Goal: Browse casually: Explore the website without a specific task or goal

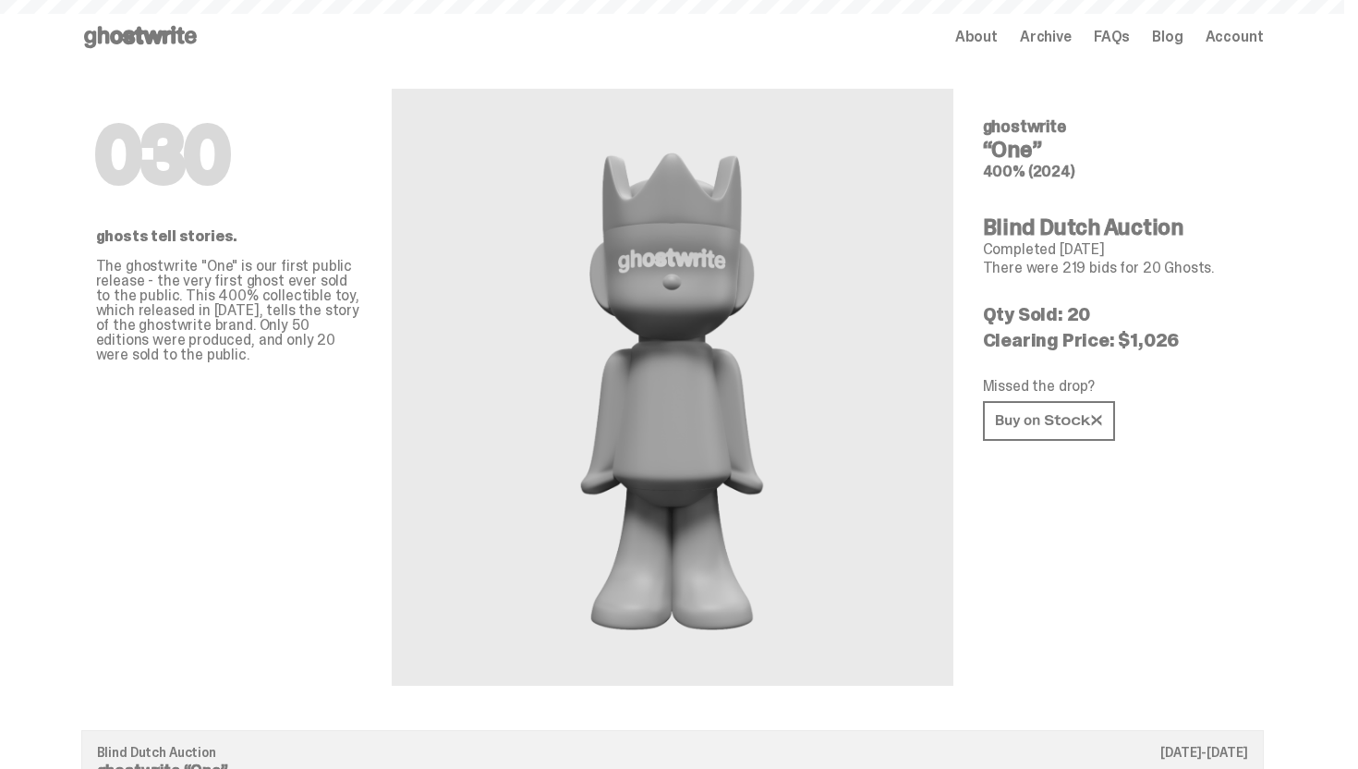
click at [977, 35] on span "About" at bounding box center [977, 37] width 43 height 15
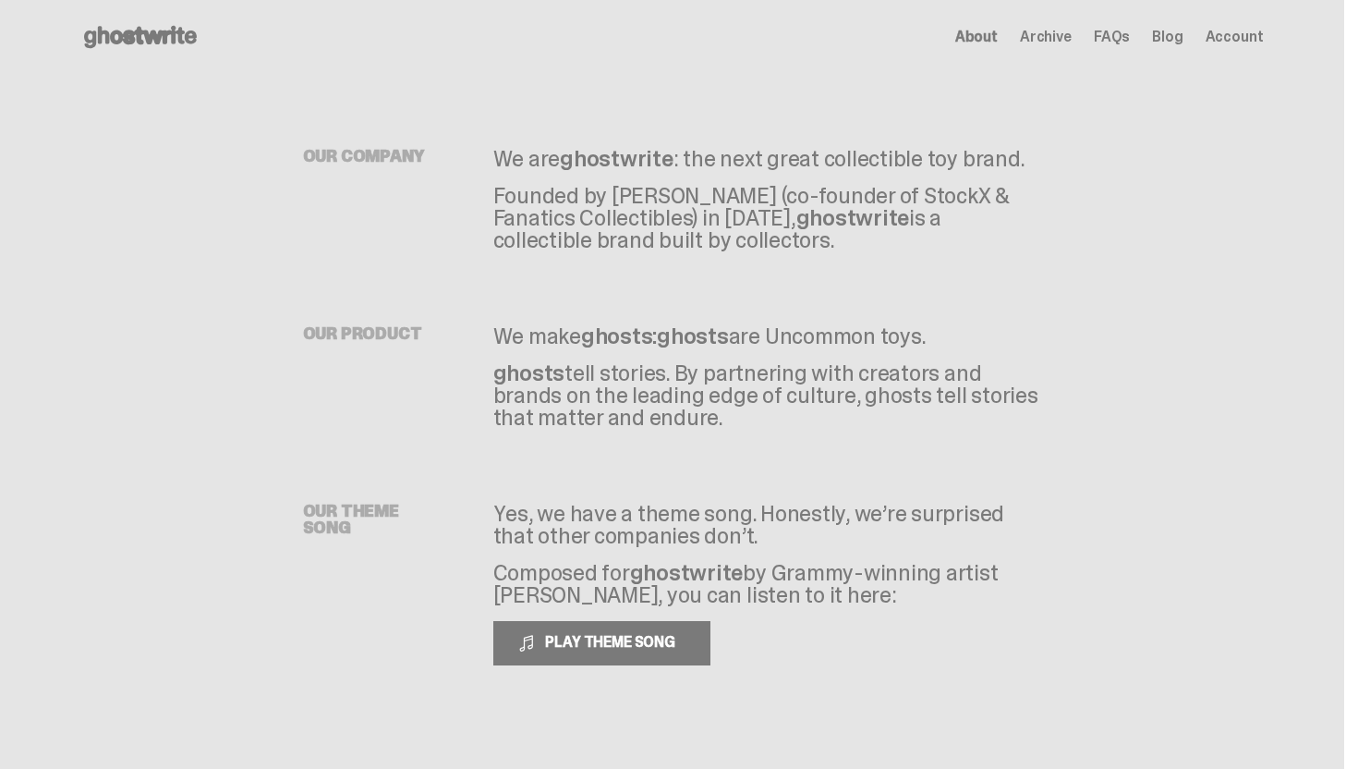
click at [188, 40] on use at bounding box center [140, 37] width 113 height 22
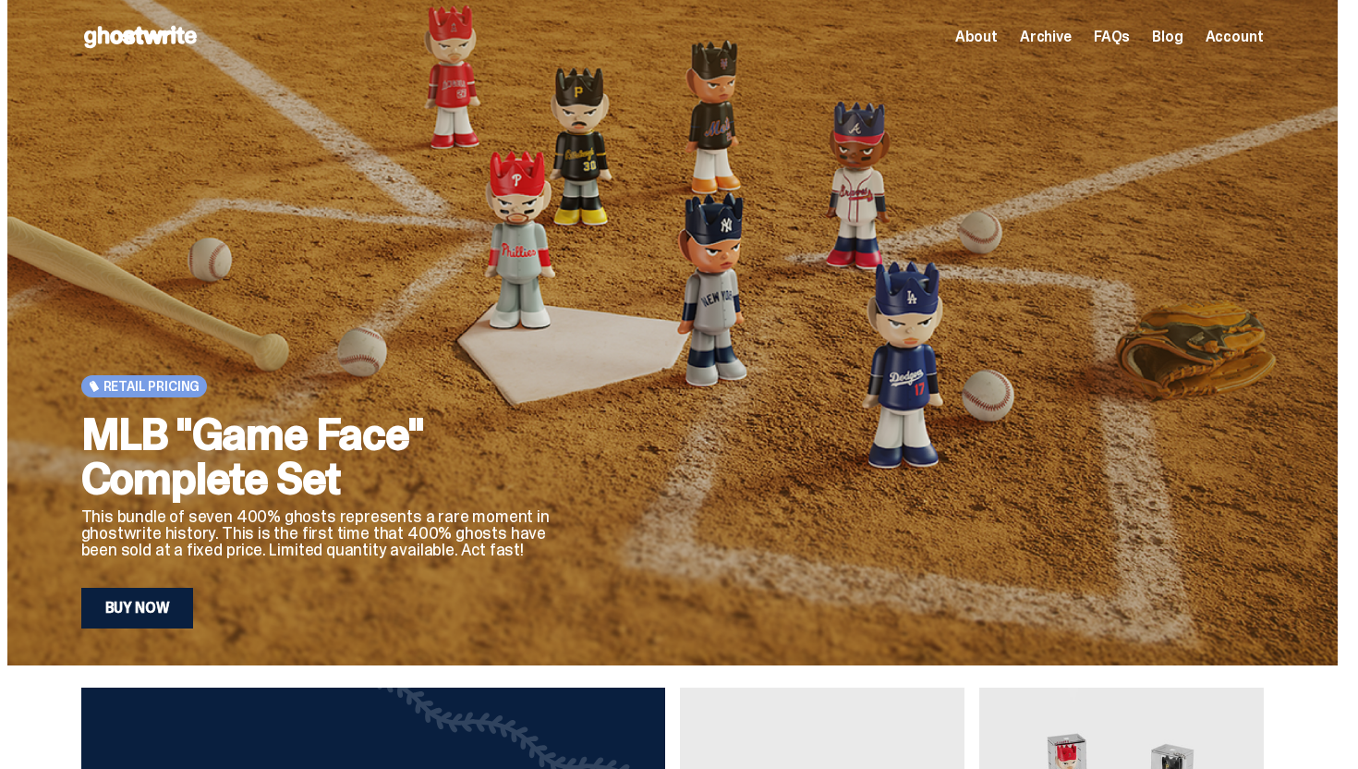
click at [166, 601] on link "Buy Now" at bounding box center [137, 608] width 113 height 41
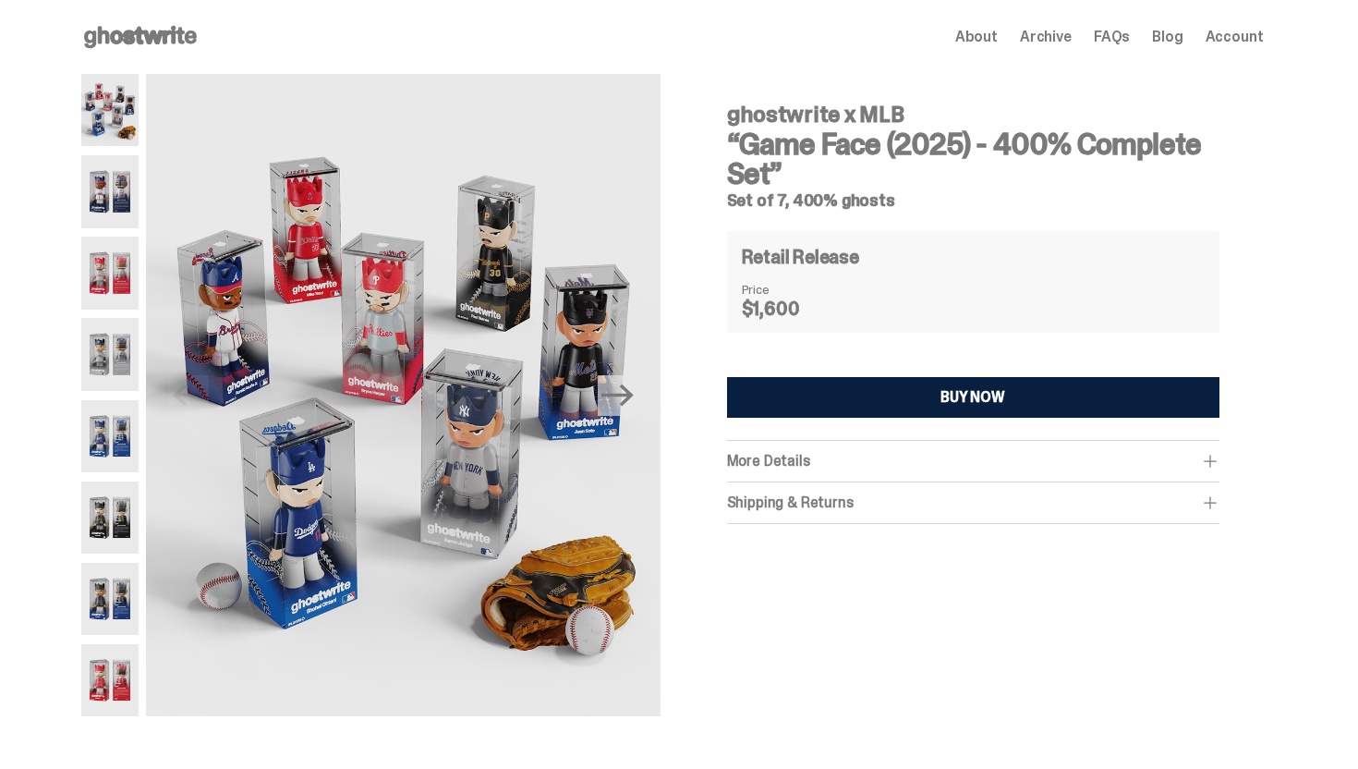
click at [128, 180] on img at bounding box center [110, 191] width 58 height 72
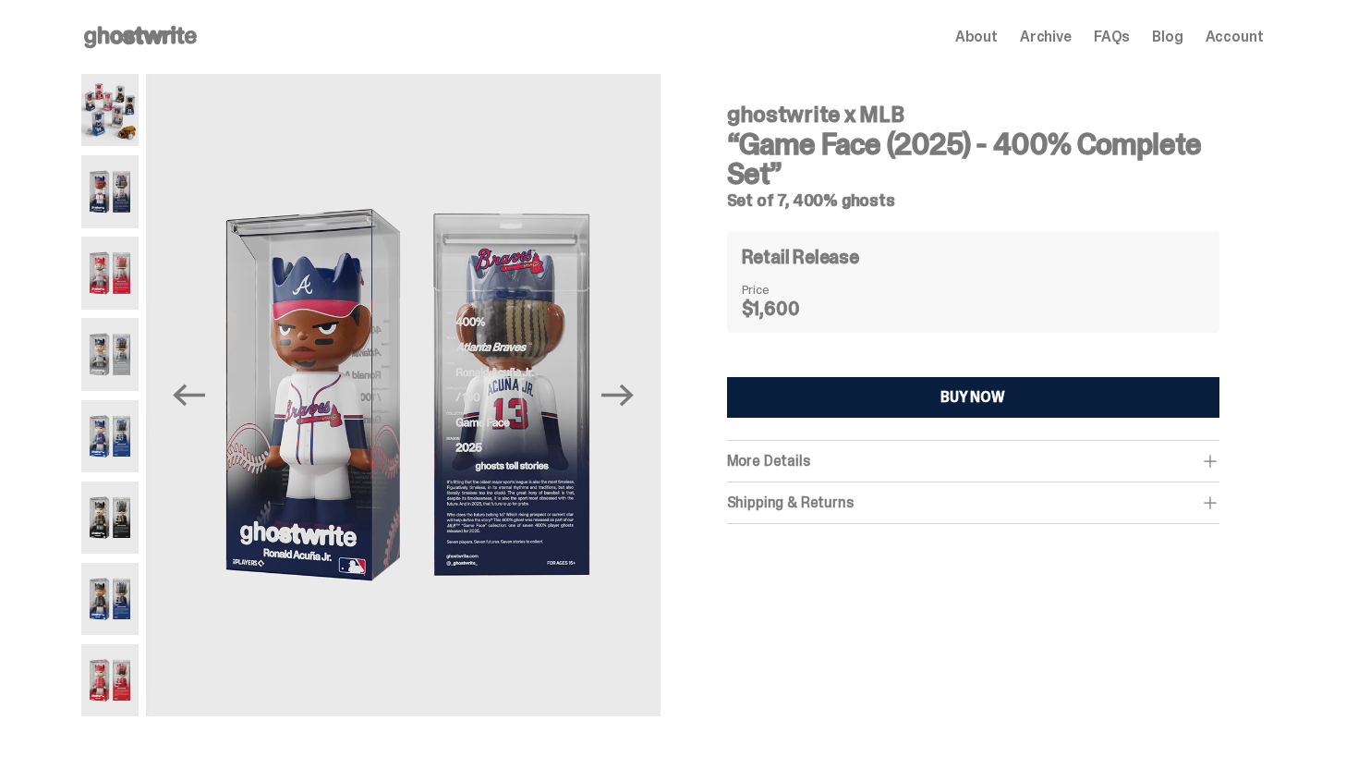
click at [117, 309] on div at bounding box center [110, 395] width 58 height 642
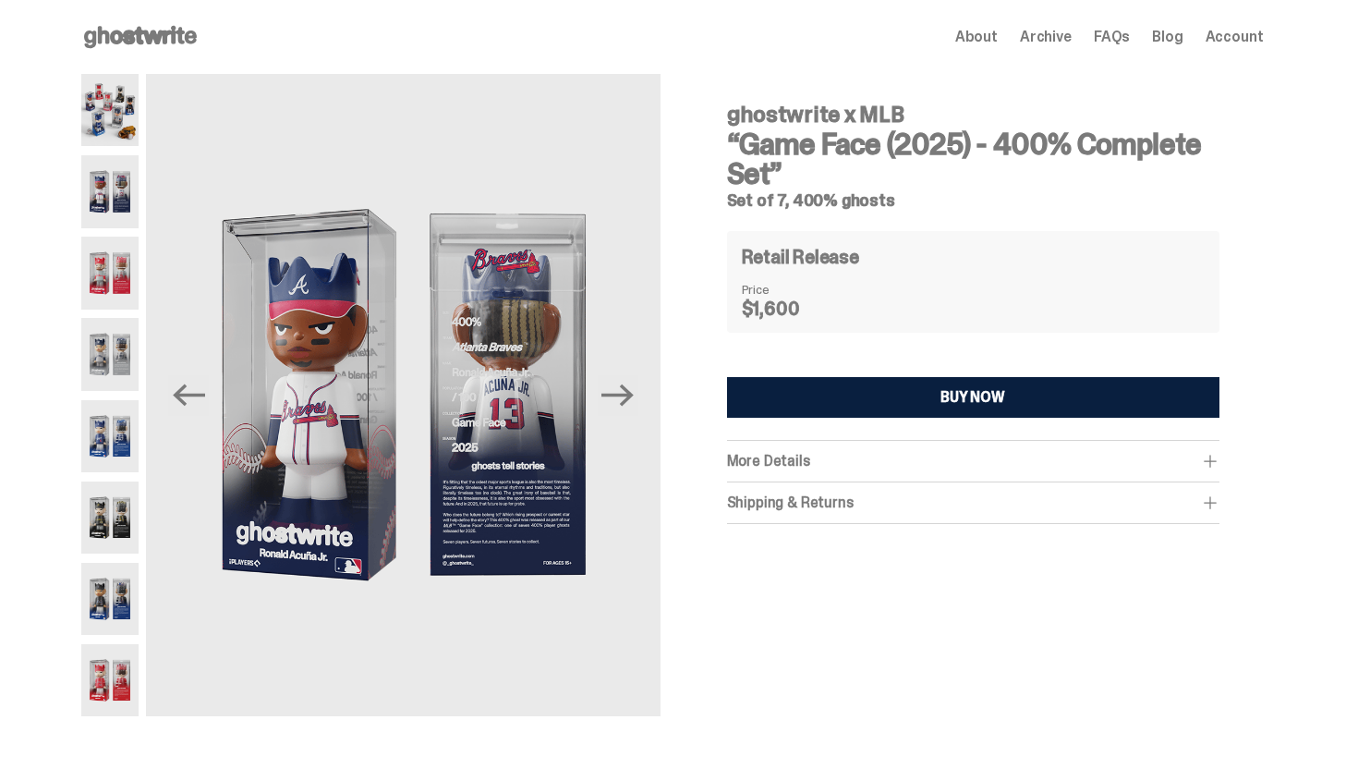
click at [113, 389] on img at bounding box center [110, 354] width 58 height 72
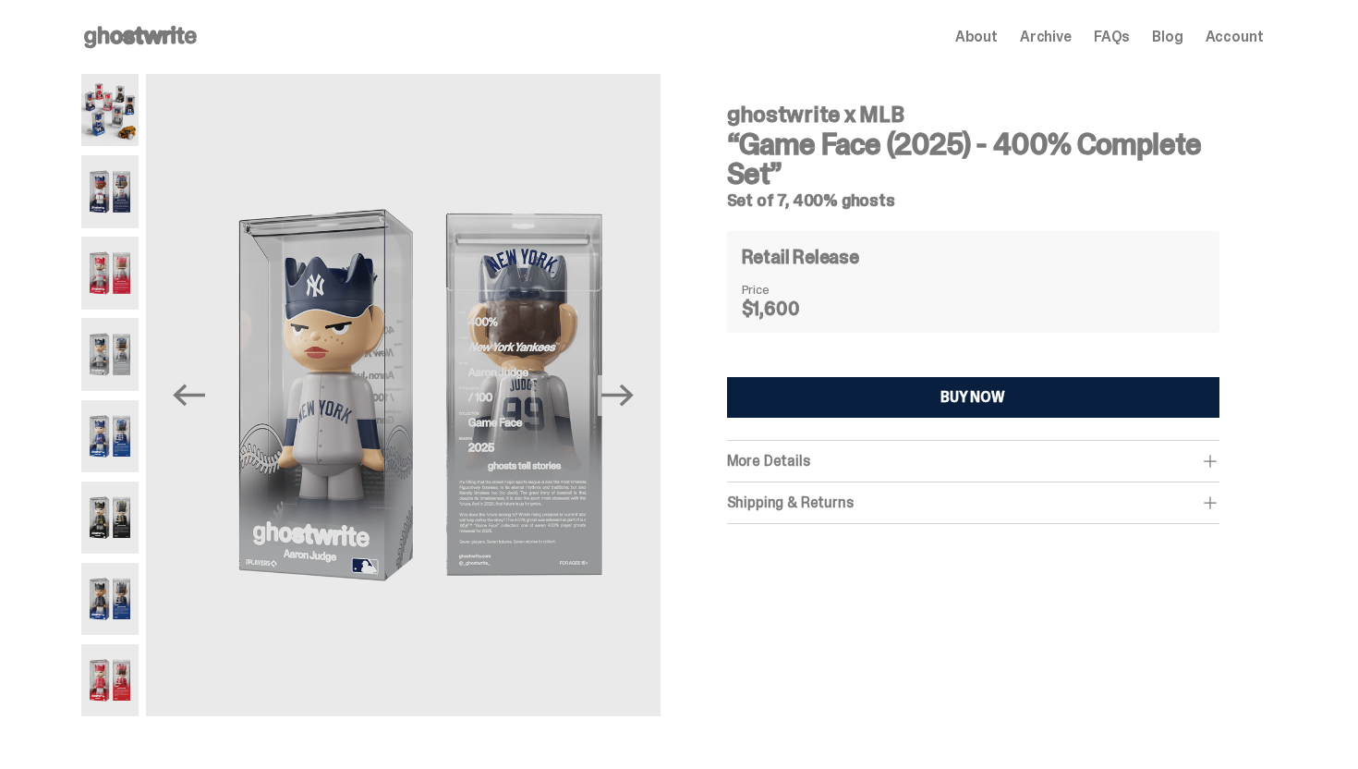
click at [110, 273] on img at bounding box center [110, 273] width 58 height 72
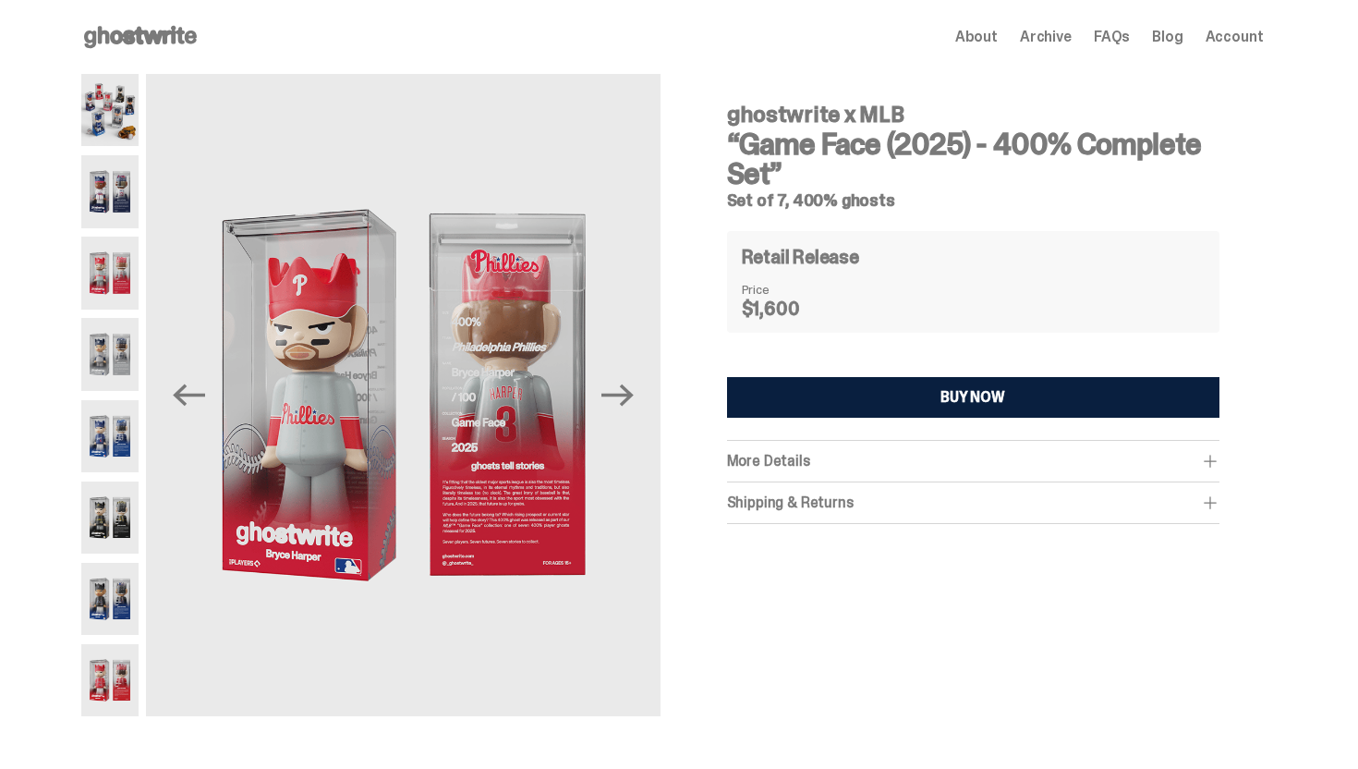
click at [112, 183] on img at bounding box center [110, 191] width 58 height 72
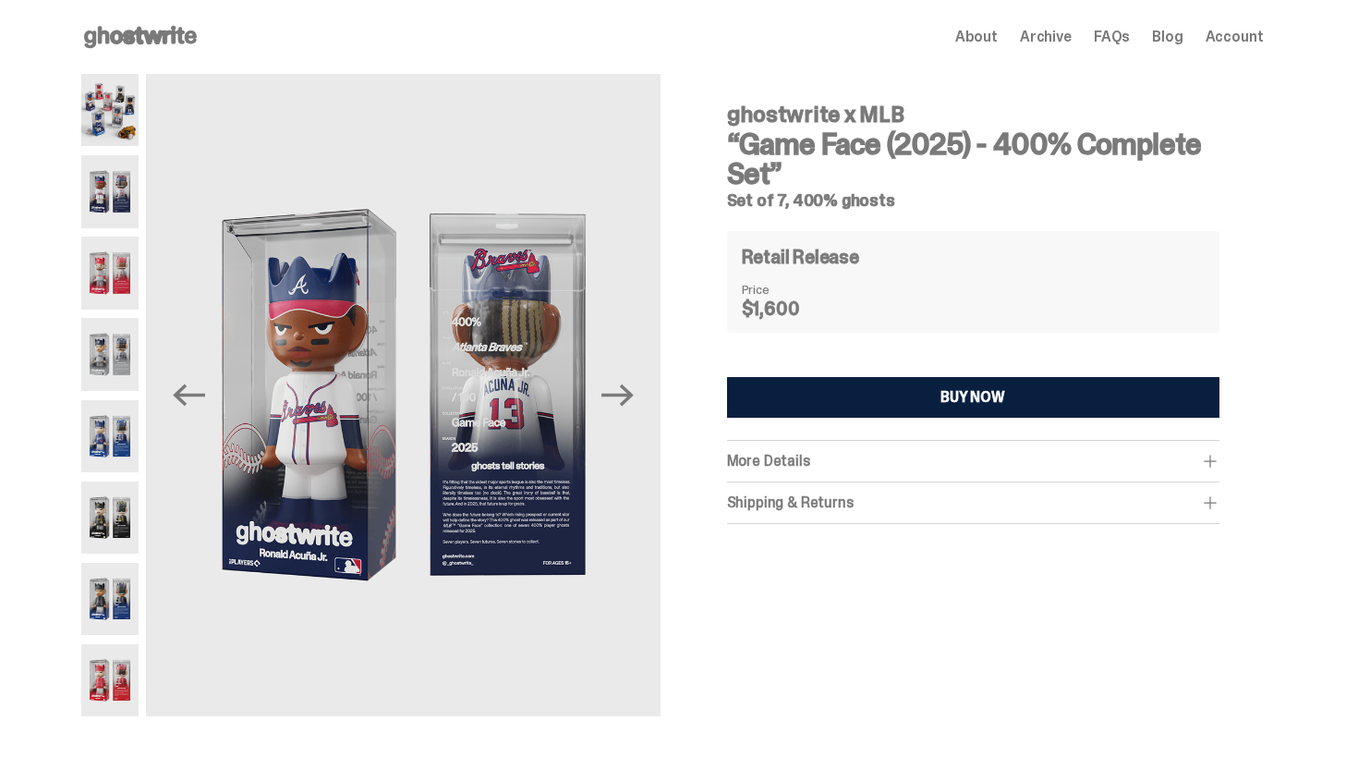
click at [109, 595] on img at bounding box center [110, 599] width 58 height 72
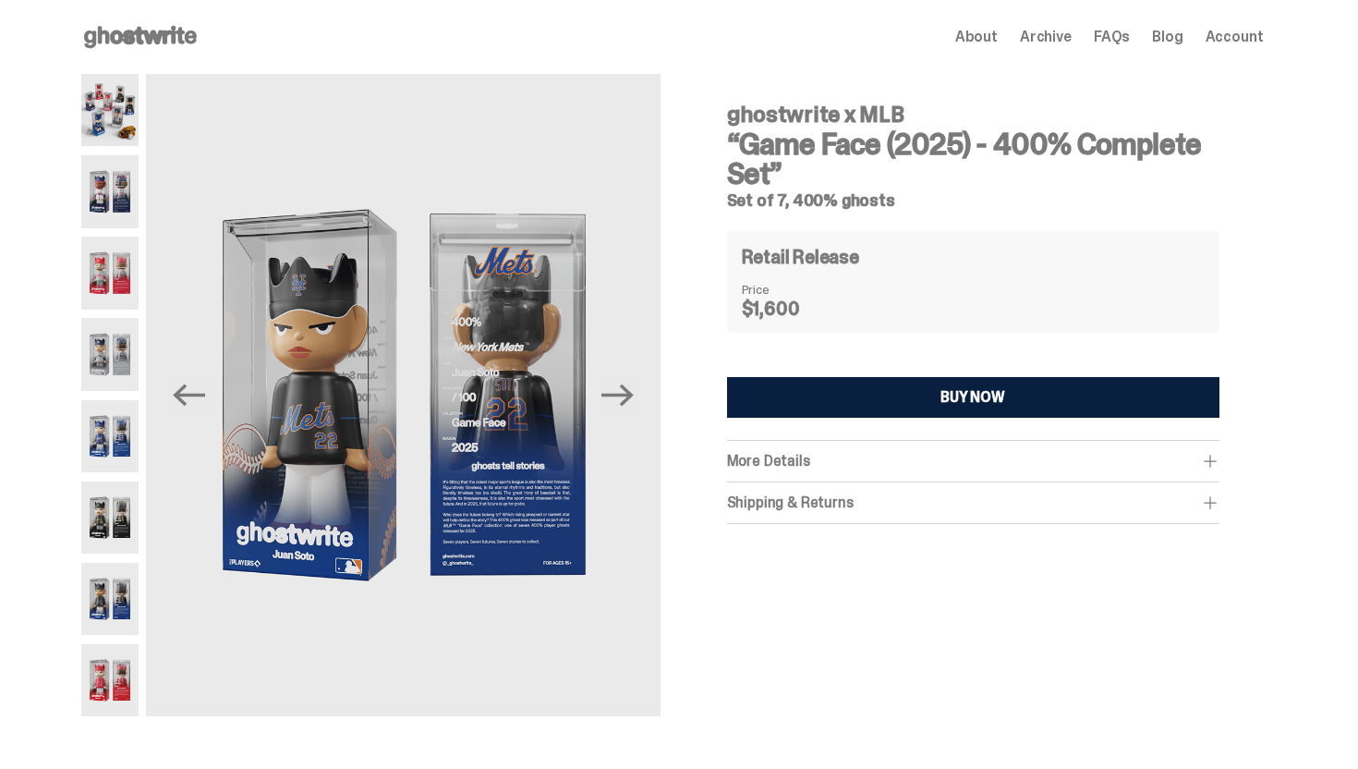
click at [112, 530] on img at bounding box center [110, 517] width 58 height 72
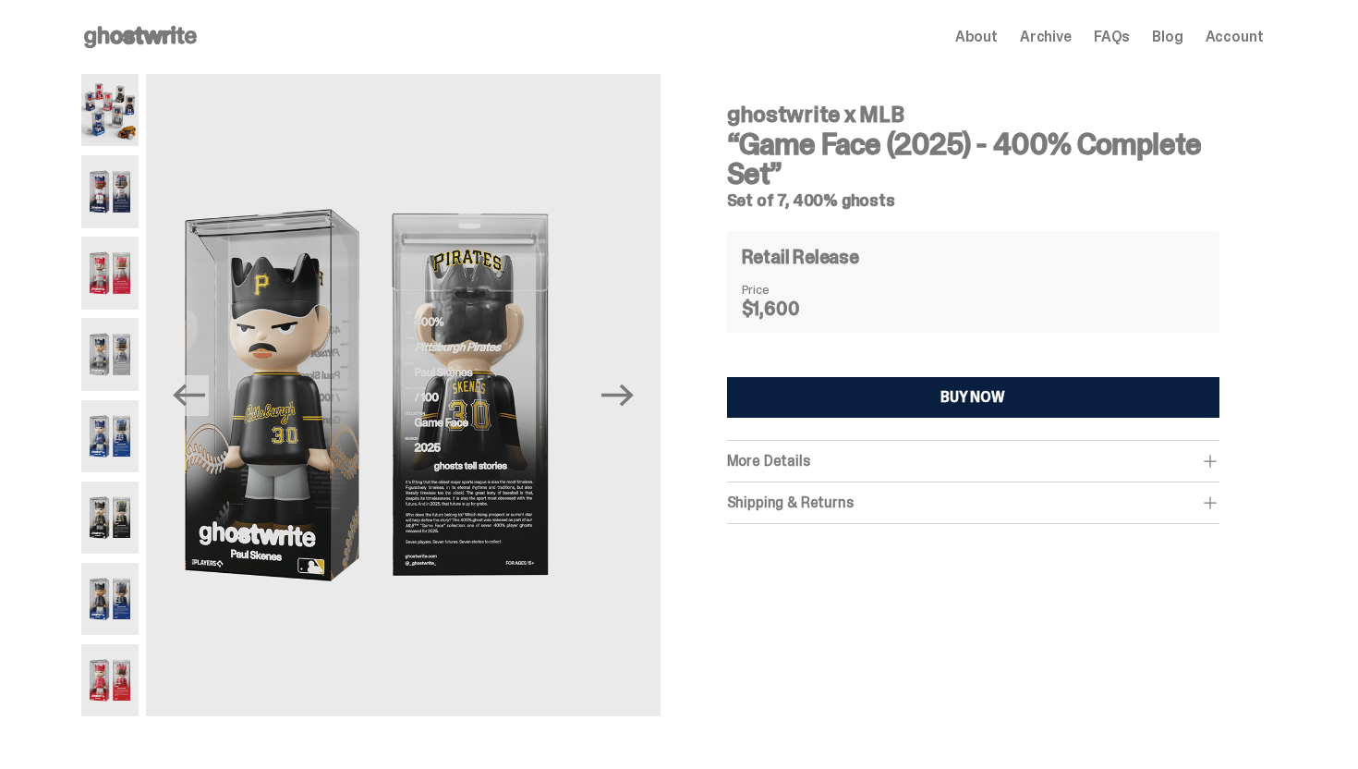
click at [124, 430] on img at bounding box center [110, 436] width 58 height 72
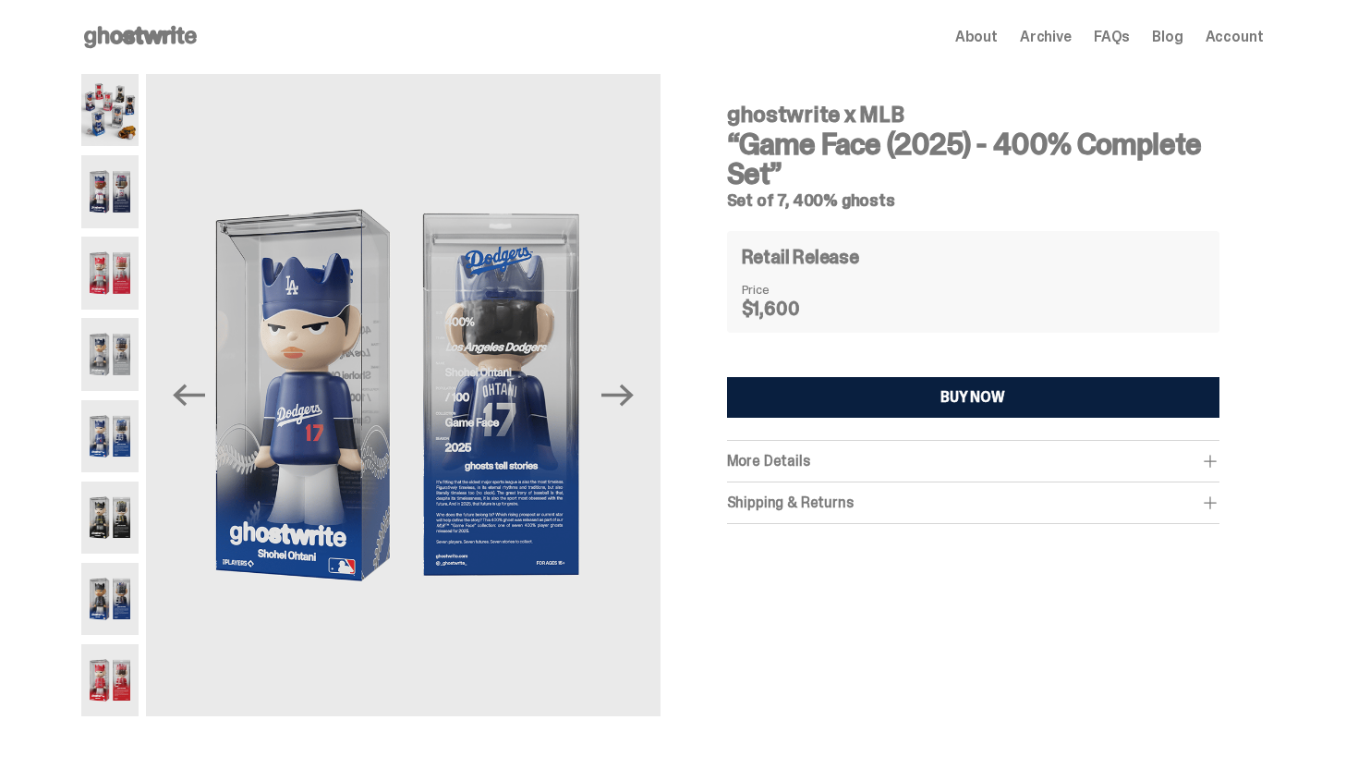
click at [109, 368] on img at bounding box center [110, 354] width 58 height 72
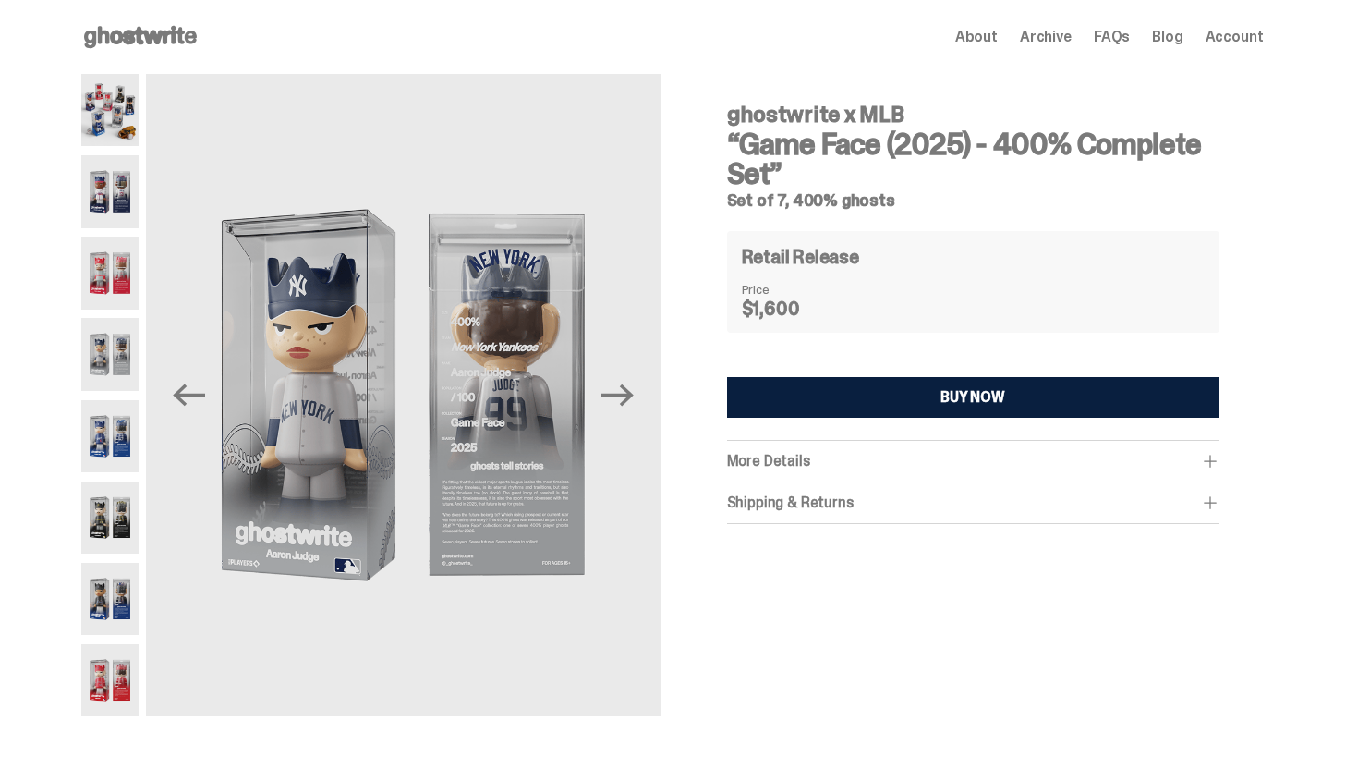
click at [115, 482] on img at bounding box center [110, 517] width 58 height 72
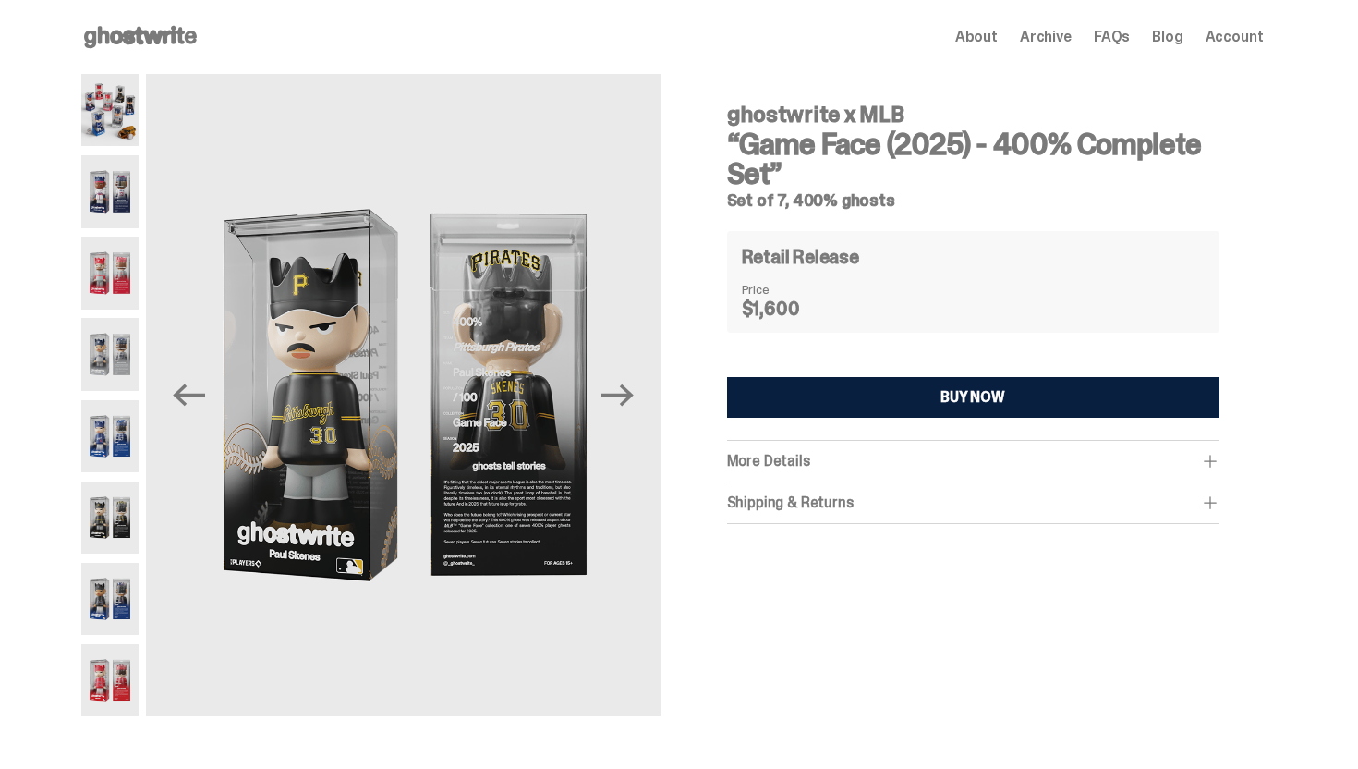
click at [115, 443] on img at bounding box center [110, 436] width 58 height 72
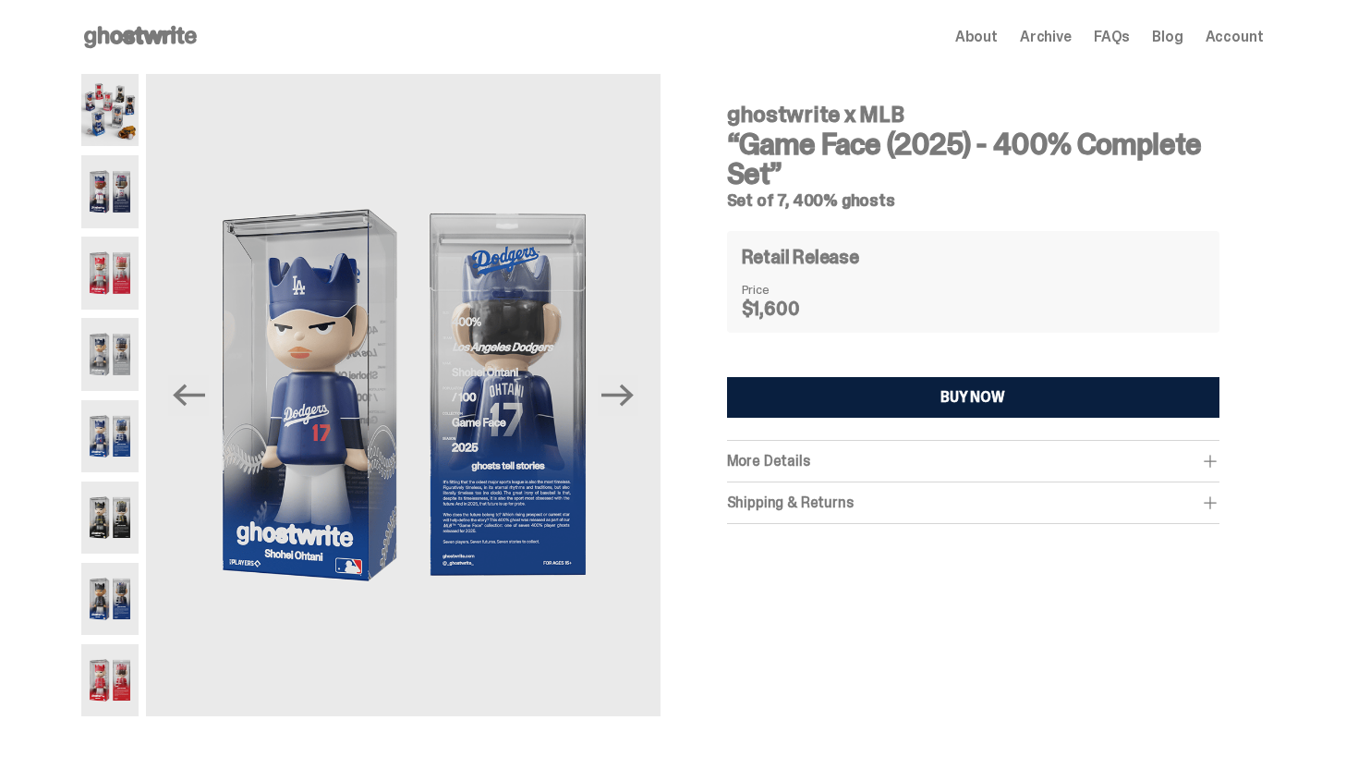
click at [113, 132] on img at bounding box center [110, 110] width 58 height 72
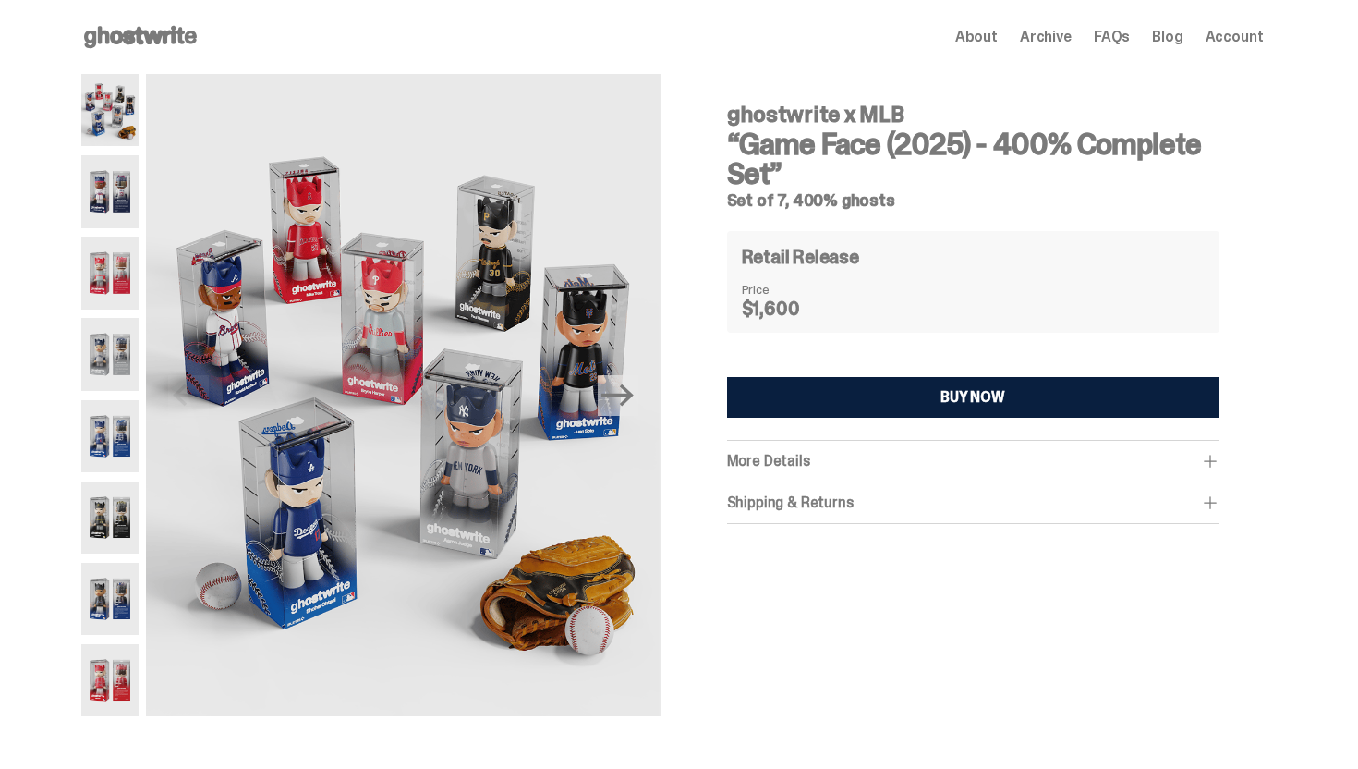
click at [112, 201] on img at bounding box center [110, 191] width 58 height 72
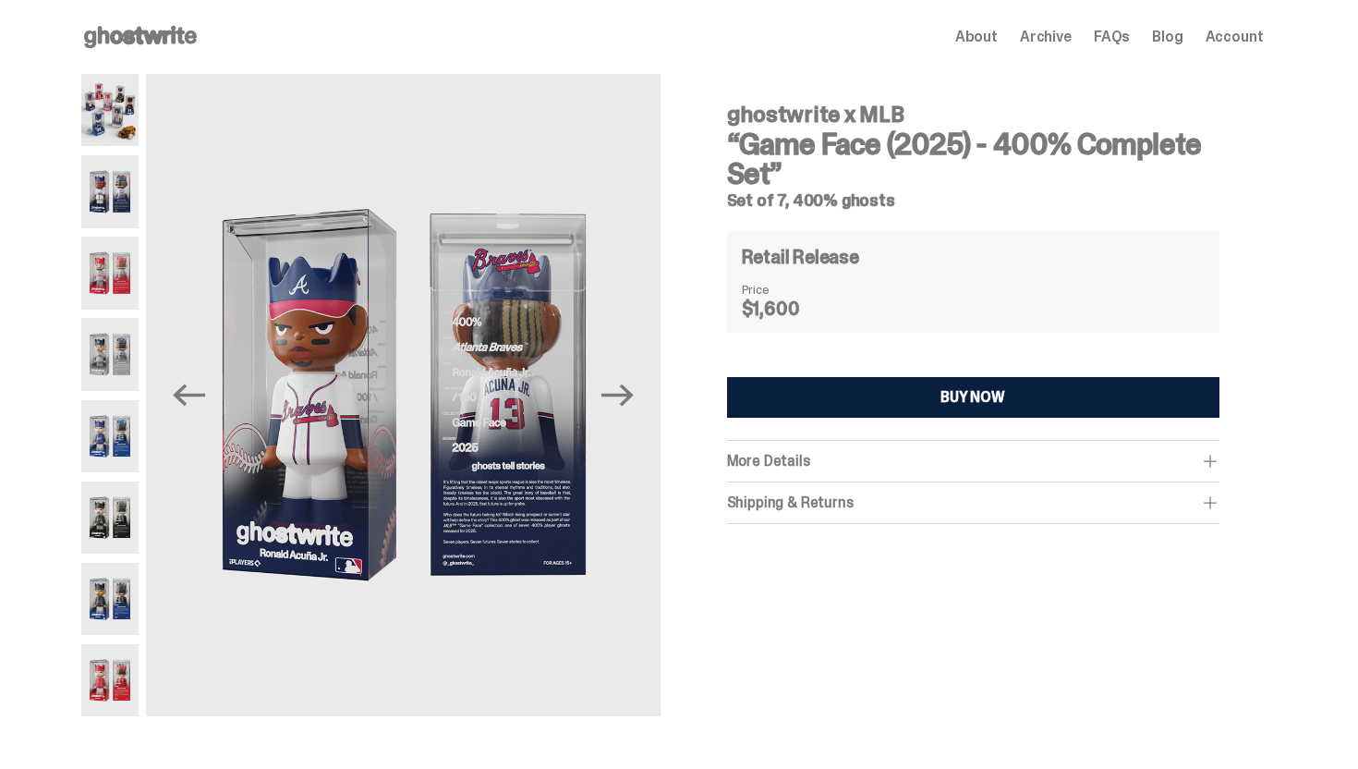
click at [114, 306] on img at bounding box center [110, 273] width 58 height 72
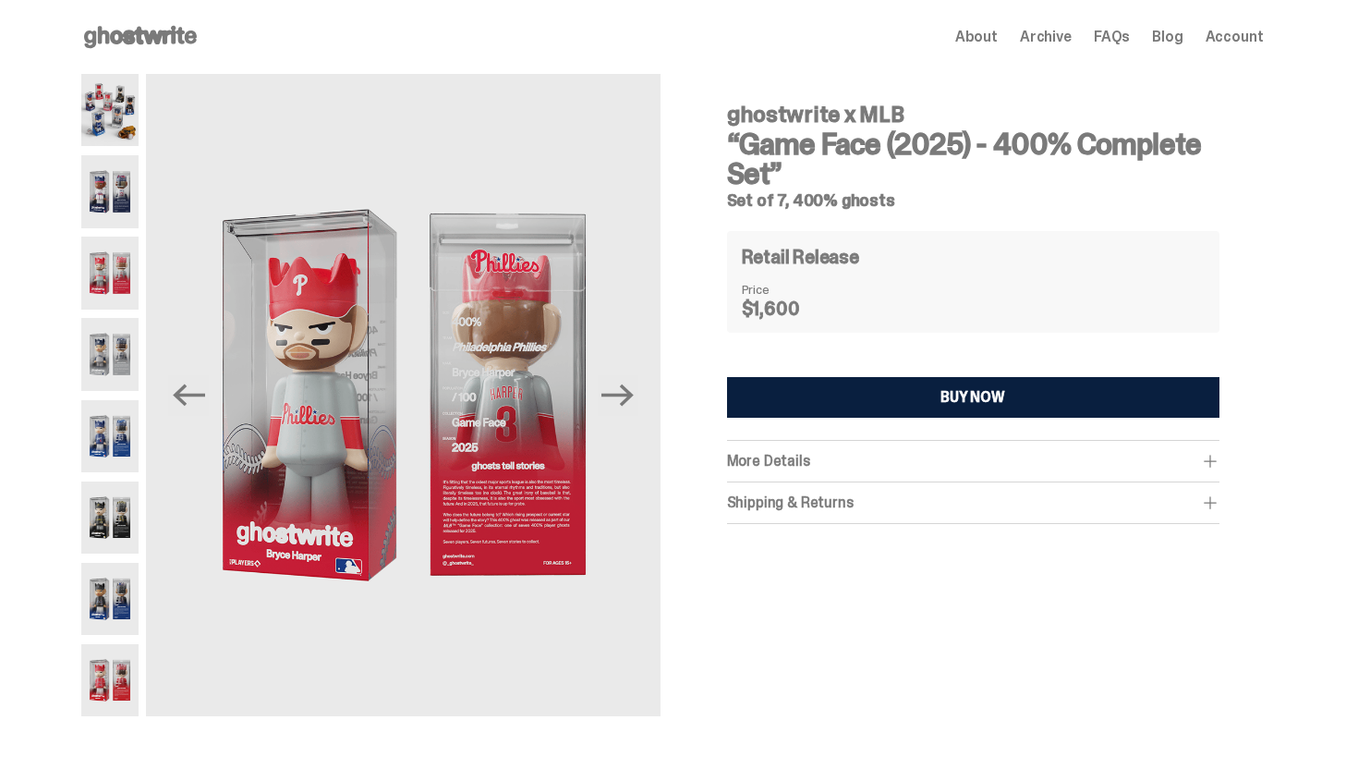
click at [113, 550] on img at bounding box center [110, 517] width 58 height 72
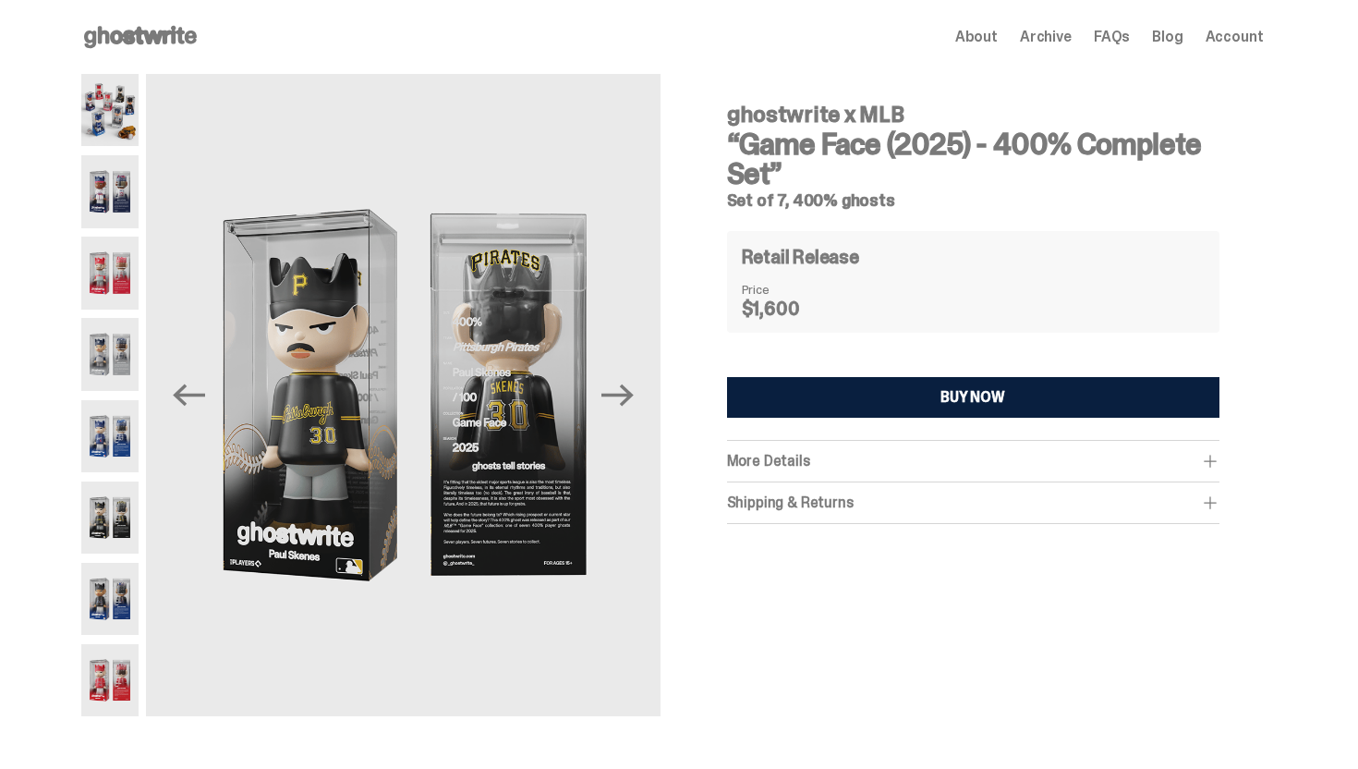
click at [113, 627] on img at bounding box center [110, 599] width 58 height 72
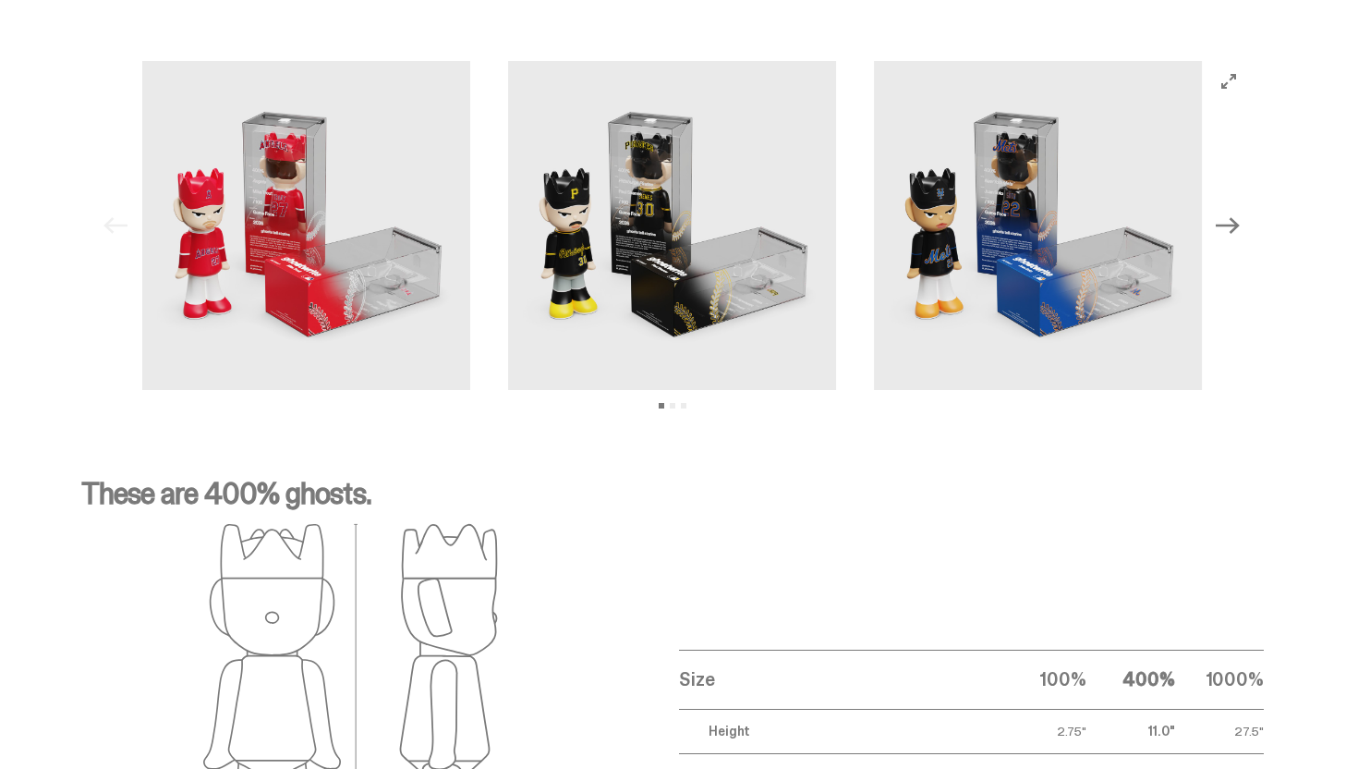
scroll to position [2531, 0]
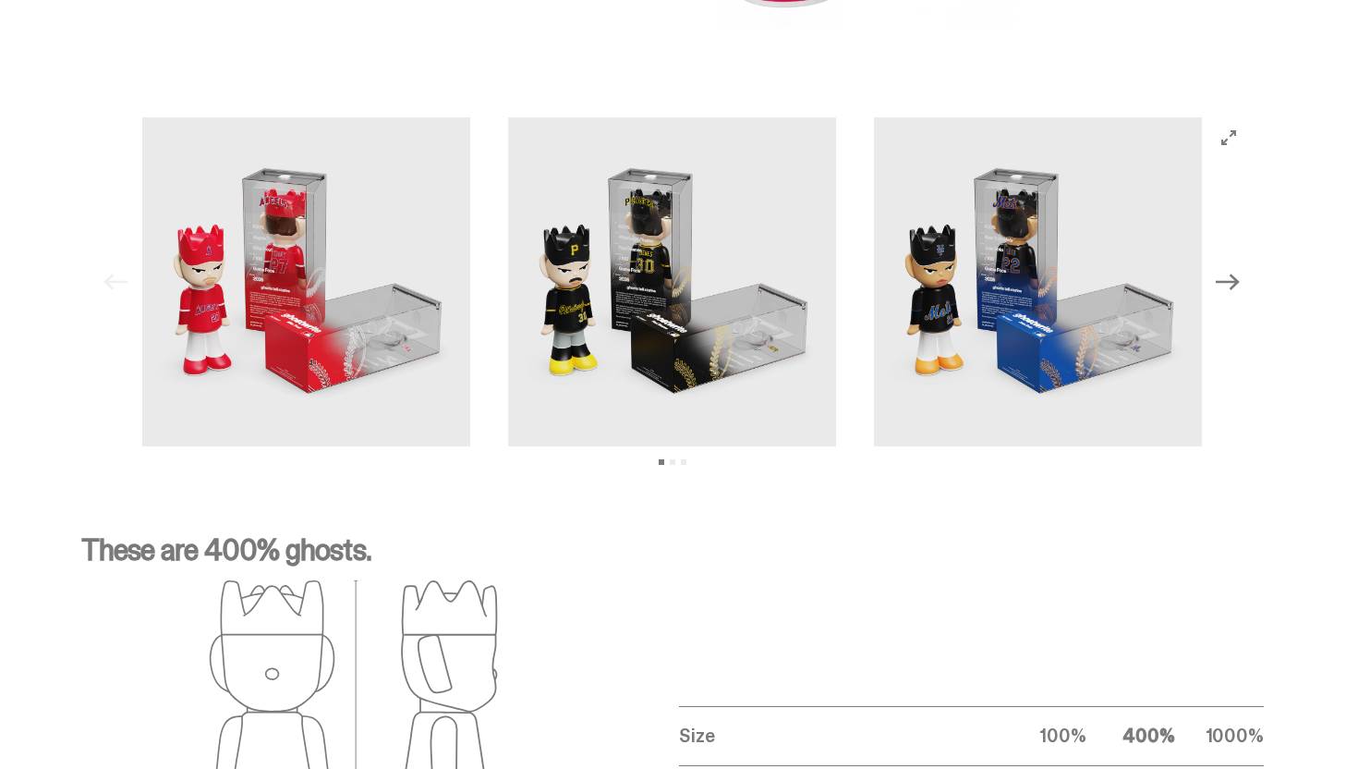
click at [1249, 276] on button "Next" at bounding box center [1229, 282] width 41 height 41
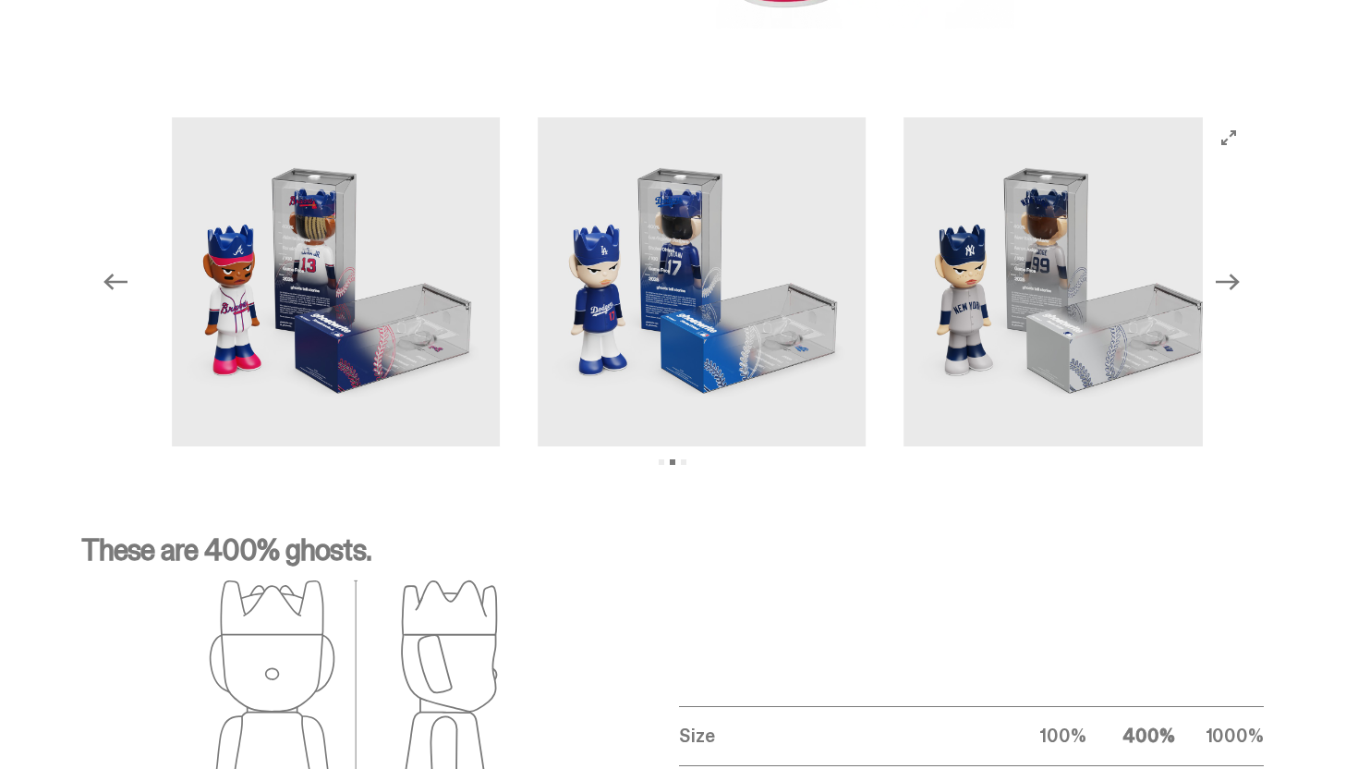
click at [1249, 274] on button "Next" at bounding box center [1229, 282] width 41 height 41
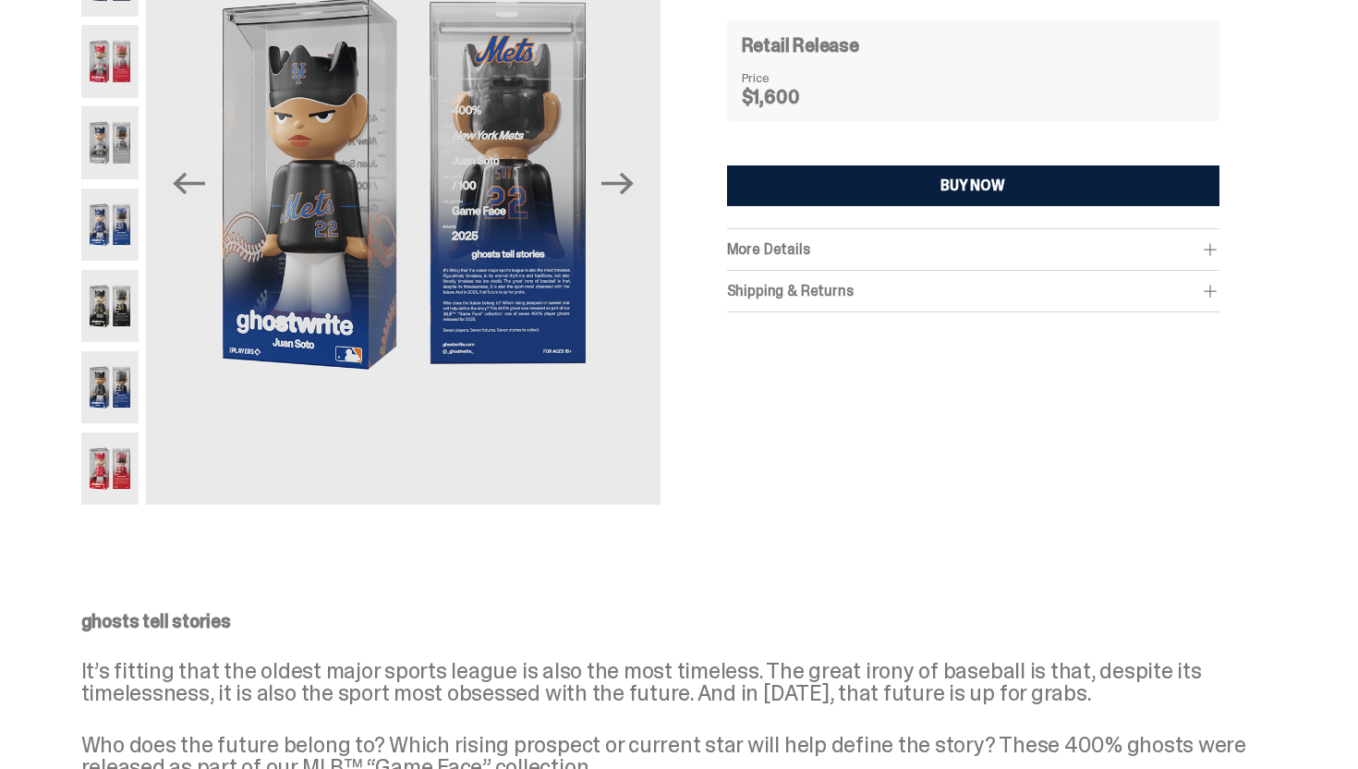
scroll to position [0, 0]
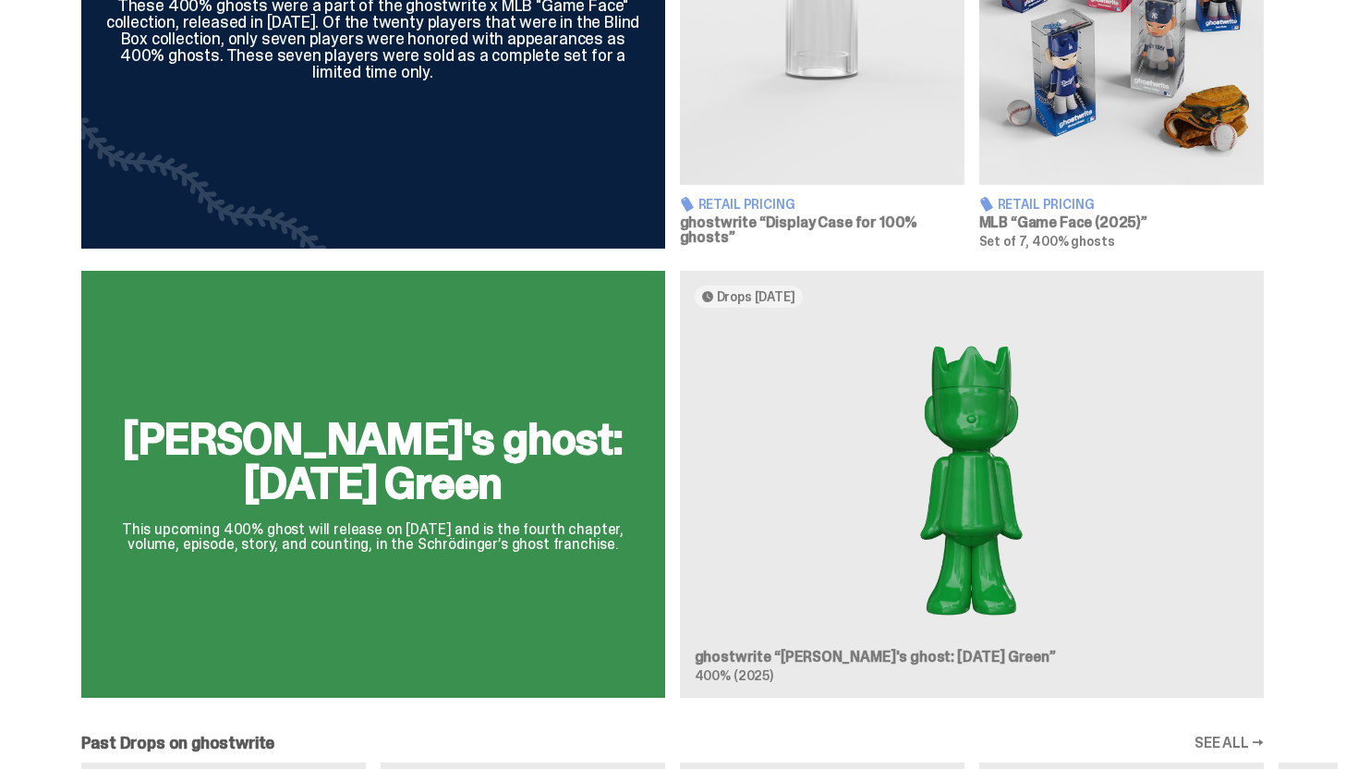
scroll to position [858, 0]
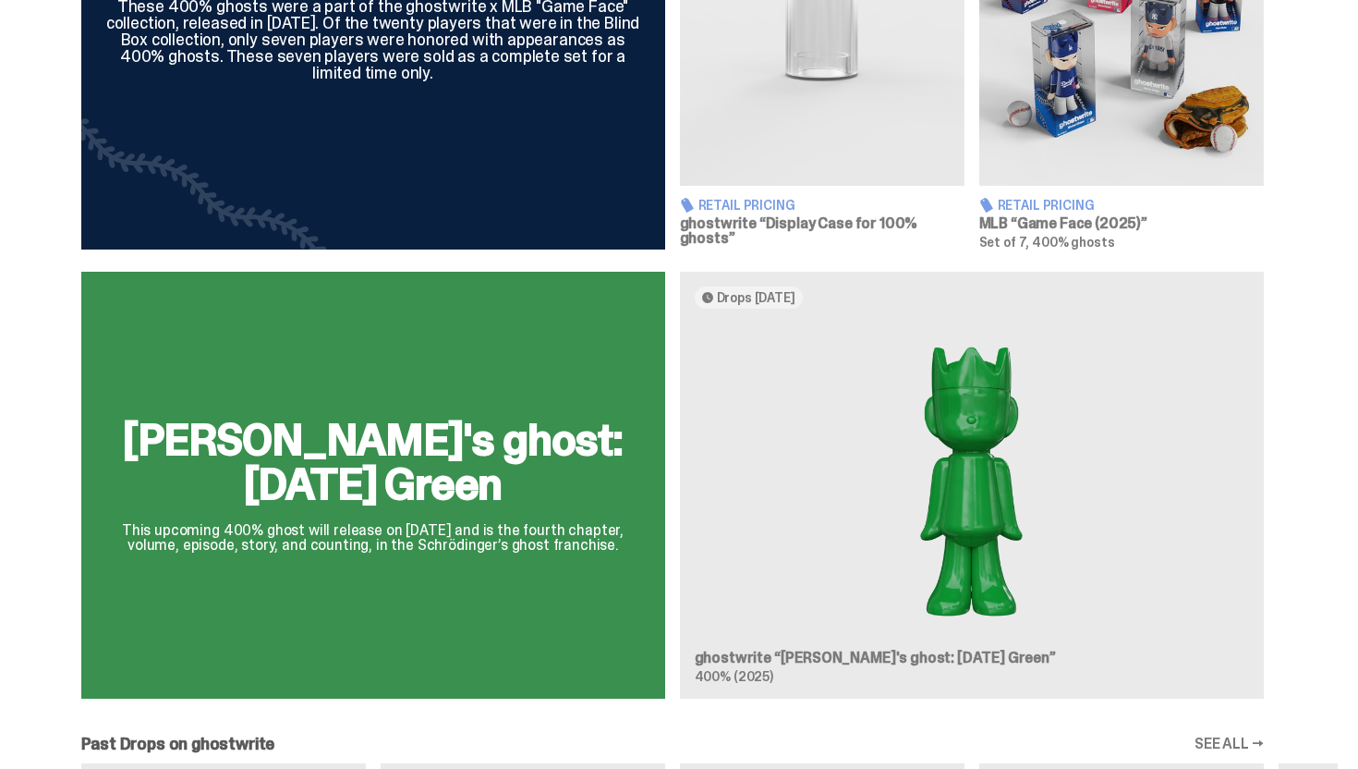
click at [911, 466] on div "[PERSON_NAME]'s ghost: [DATE] Green This upcoming 400% ghost will release on [D…" at bounding box center [672, 493] width 1331 height 442
click at [959, 449] on div "[PERSON_NAME]'s ghost: [DATE] Green This upcoming 400% ghost will release on [D…" at bounding box center [672, 493] width 1331 height 442
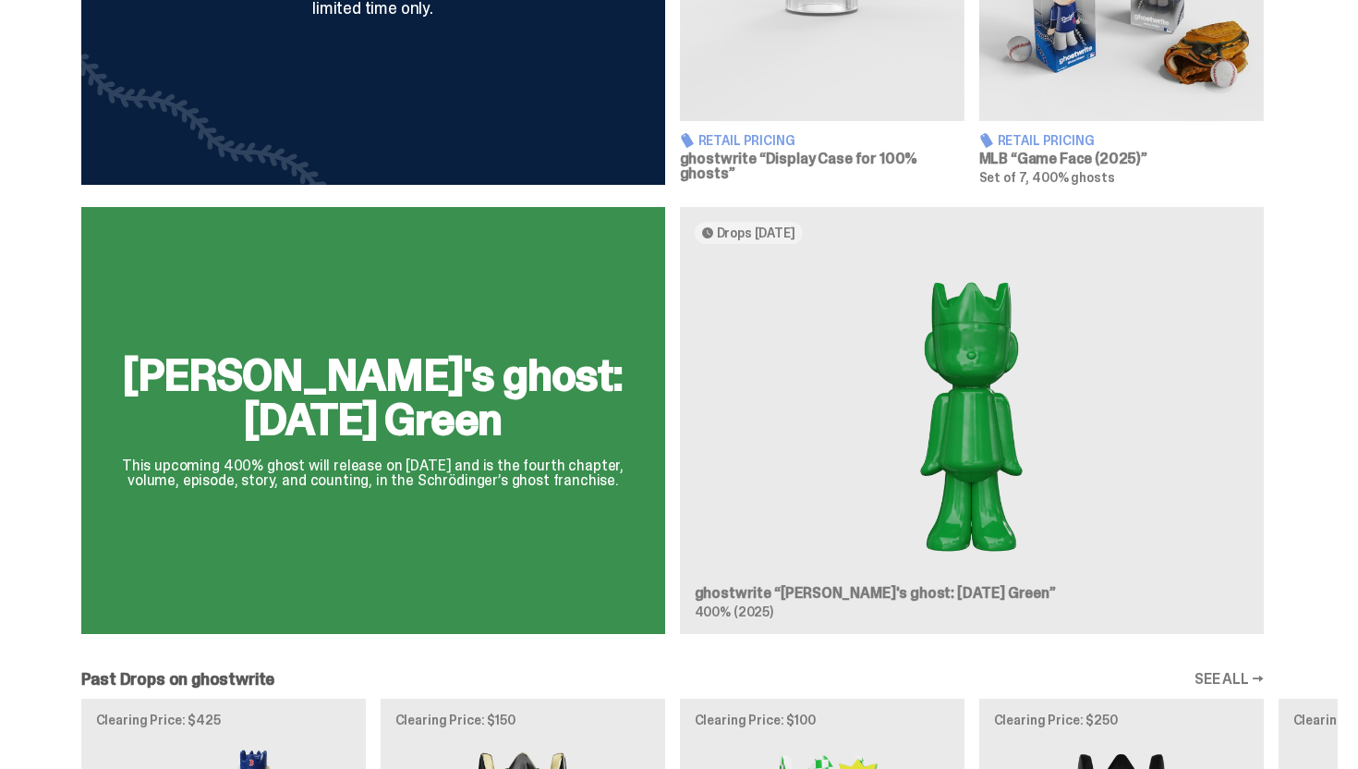
scroll to position [927, 0]
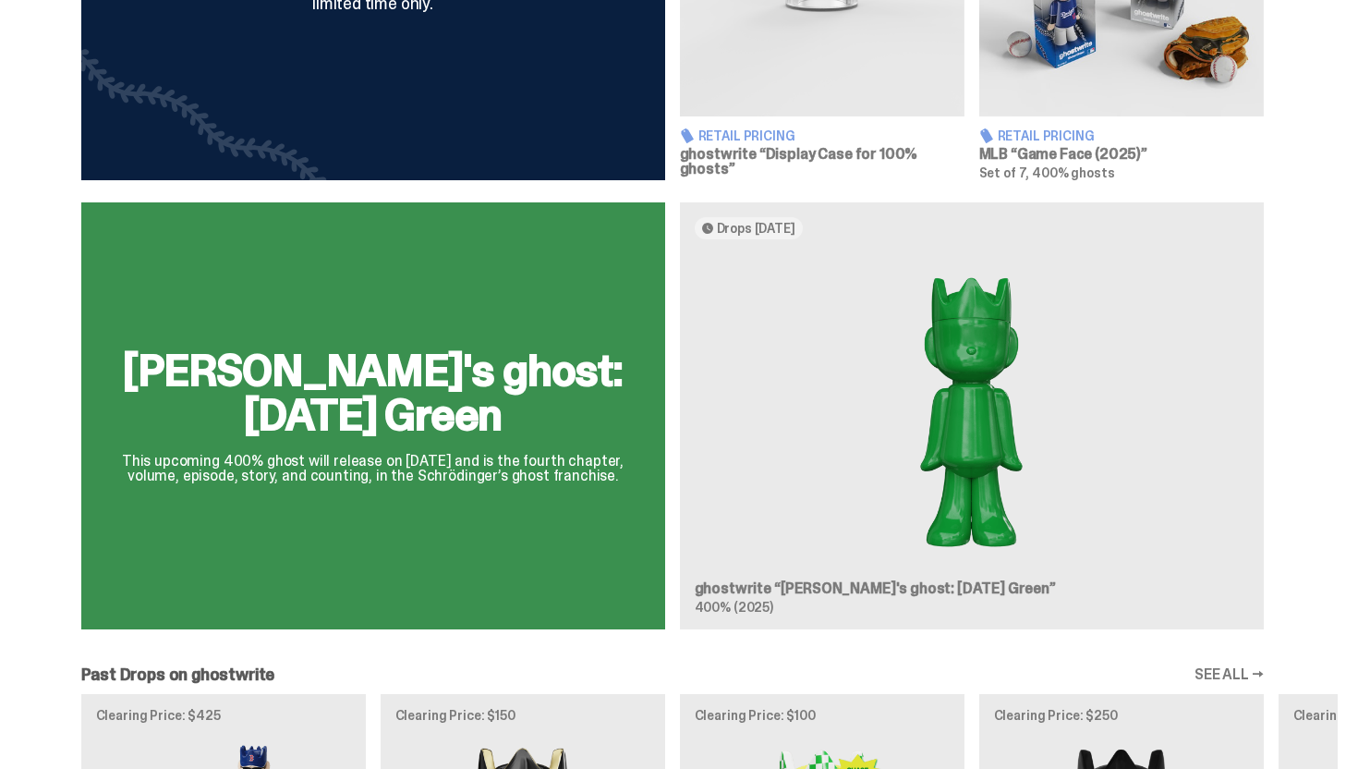
click at [949, 413] on div "[PERSON_NAME]'s ghost: [DATE] Green This upcoming 400% ghost will release on [D…" at bounding box center [672, 423] width 1331 height 442
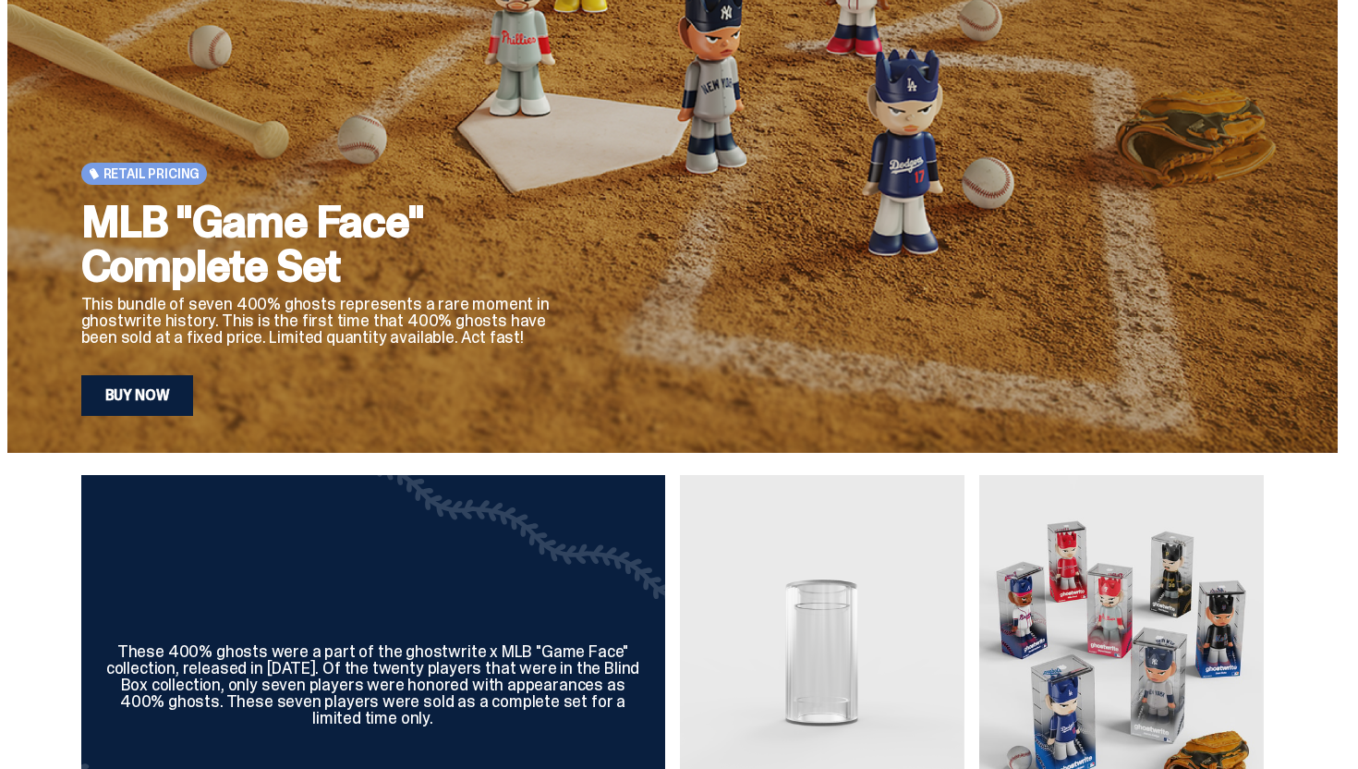
scroll to position [0, 0]
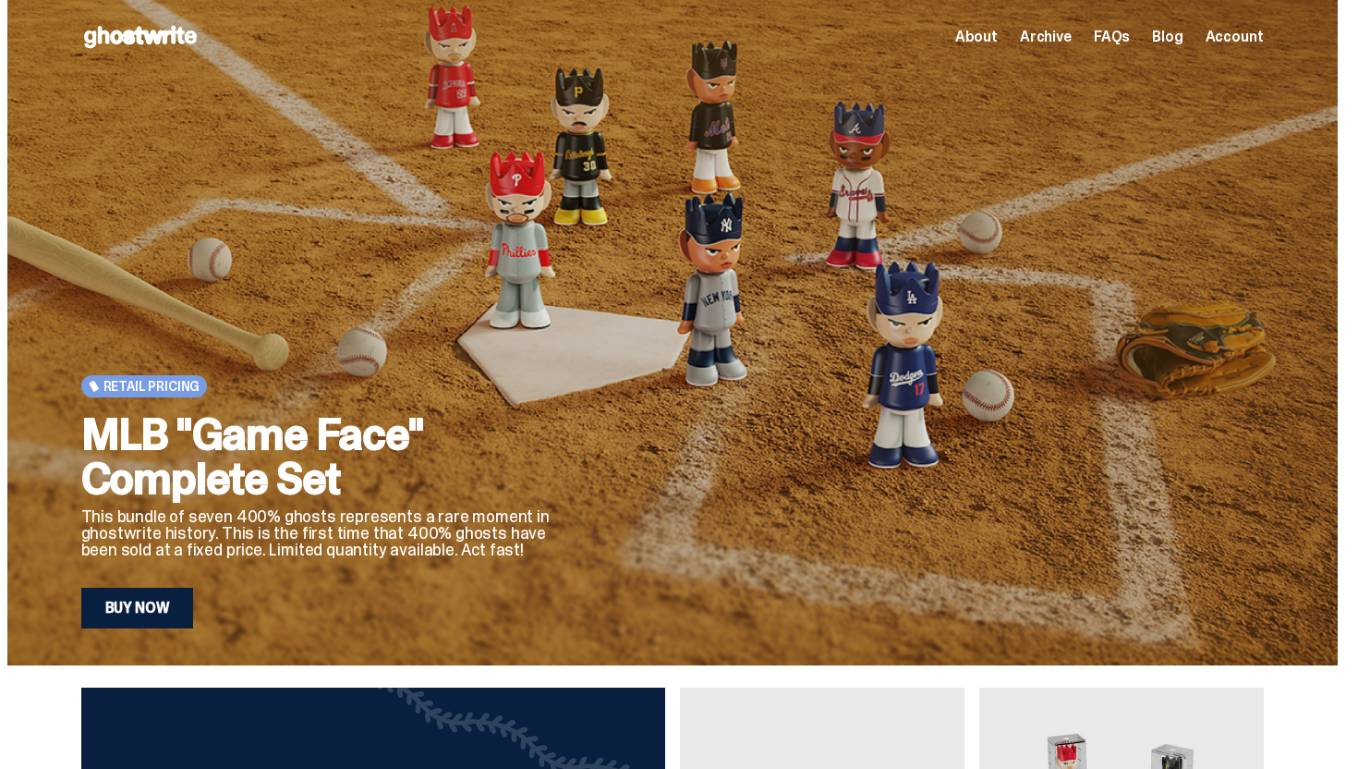
click at [1041, 34] on span "Archive" at bounding box center [1046, 37] width 52 height 15
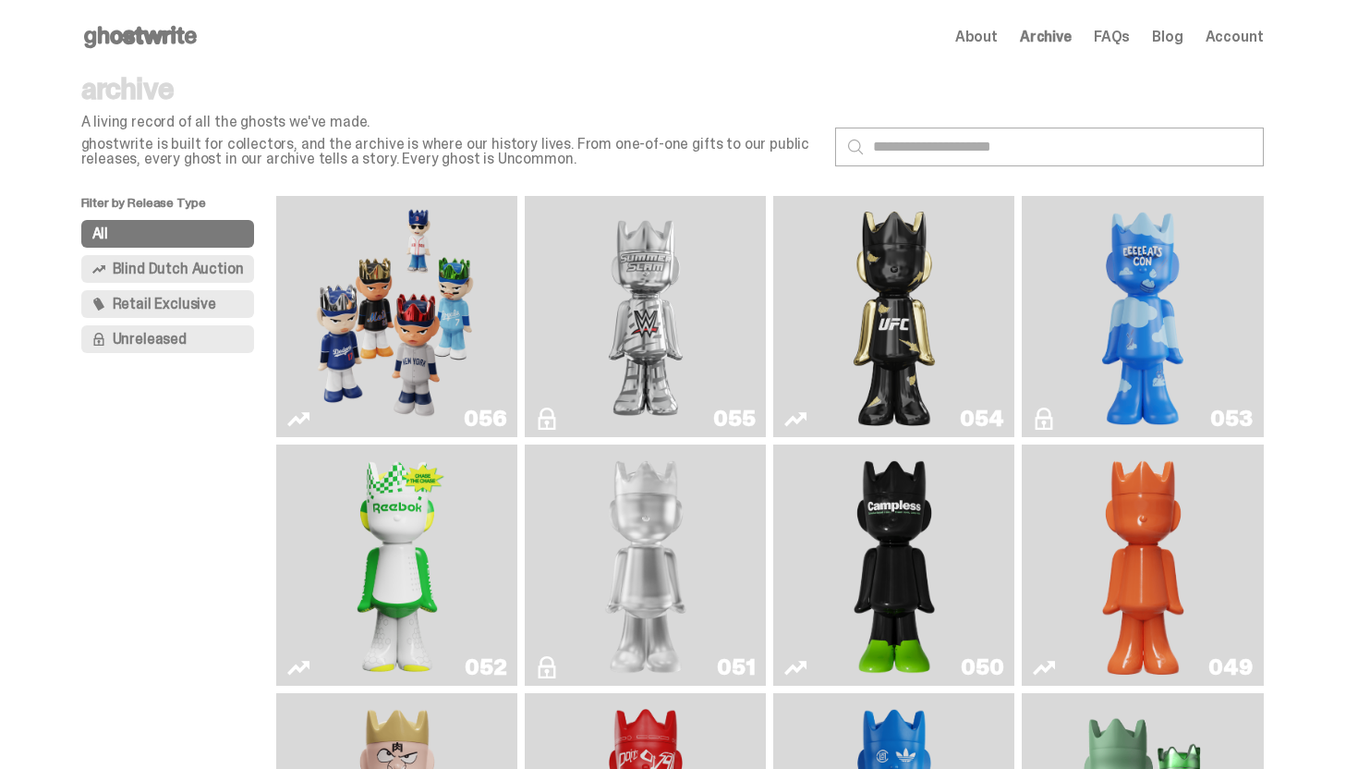
click at [442, 346] on img "Game Face (2025)" at bounding box center [397, 316] width 181 height 226
click at [1043, 33] on span "Archive" at bounding box center [1046, 37] width 52 height 15
click at [995, 35] on span "About" at bounding box center [977, 37] width 43 height 15
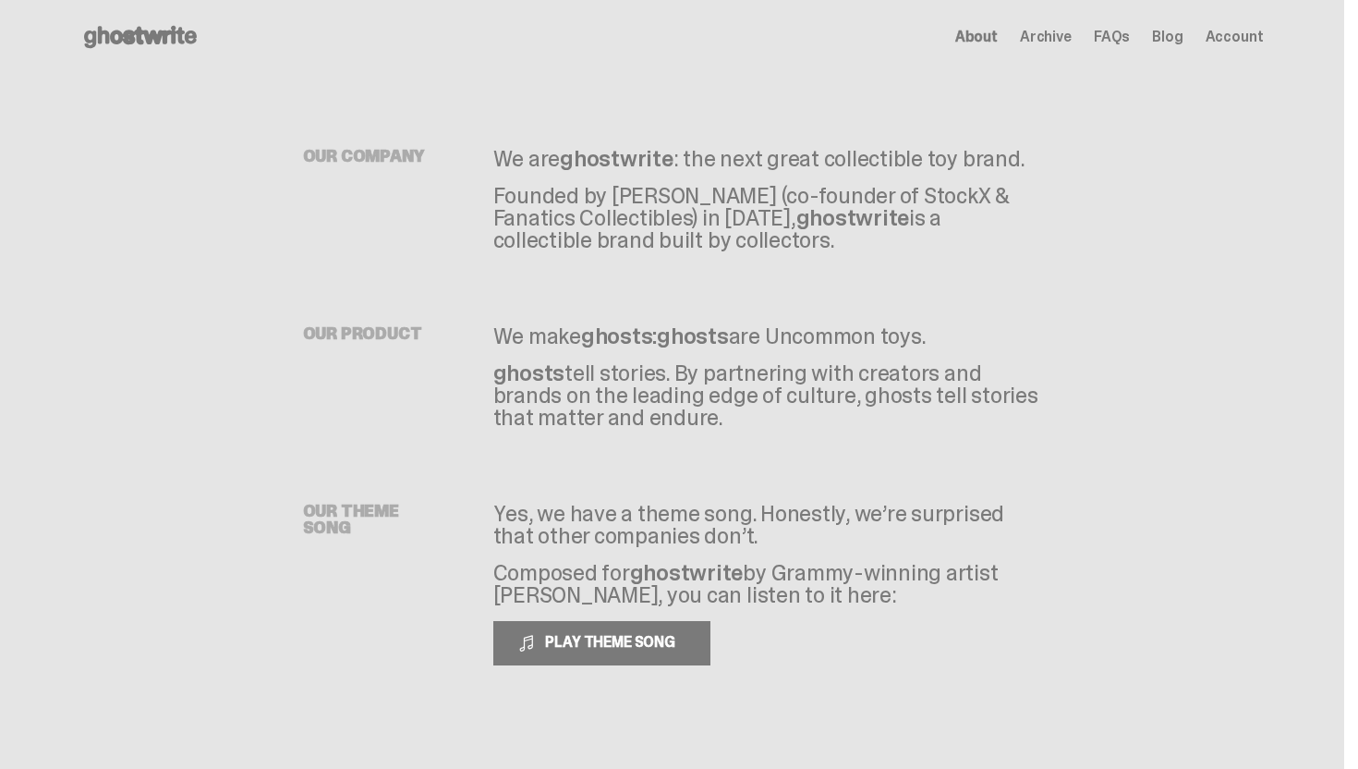
click at [1034, 33] on span "Archive" at bounding box center [1046, 37] width 52 height 15
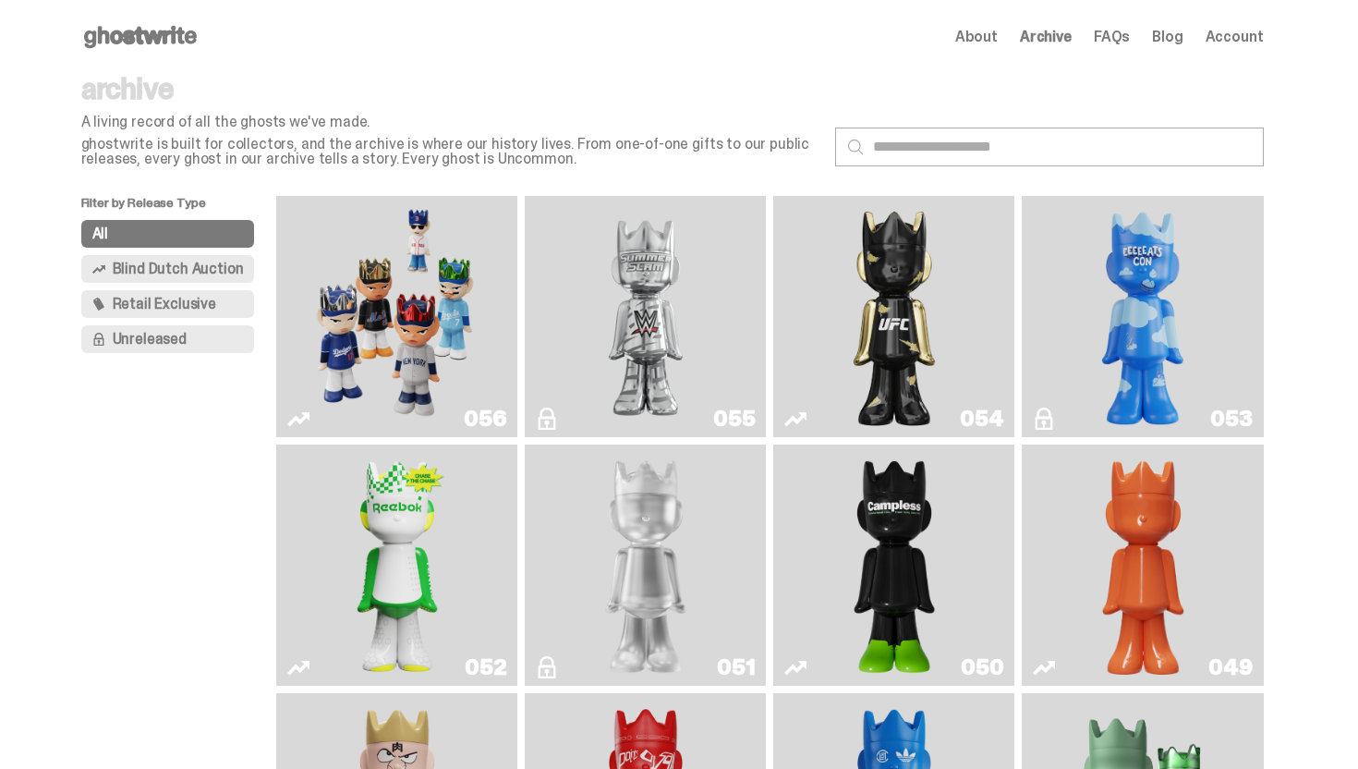
click at [123, 42] on use at bounding box center [140, 37] width 113 height 22
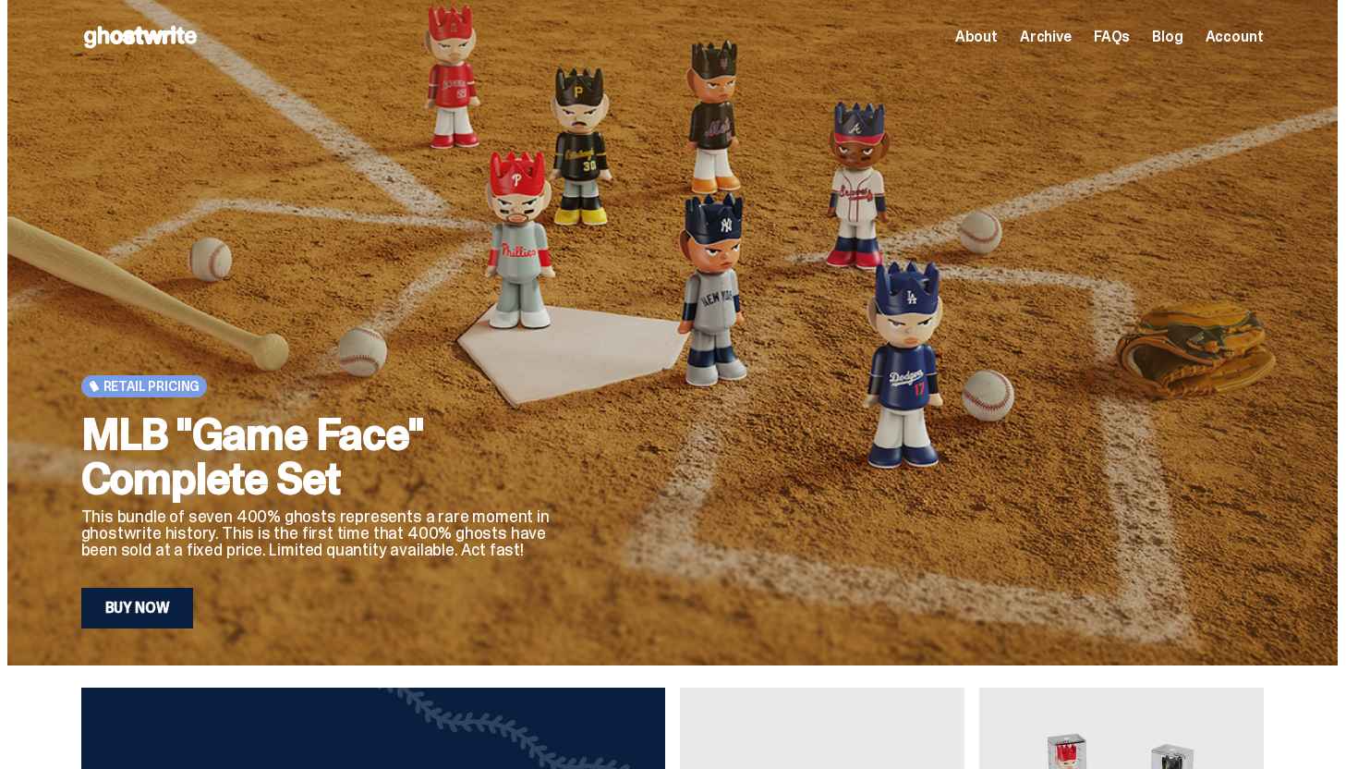
click at [145, 32] on use at bounding box center [140, 37] width 113 height 22
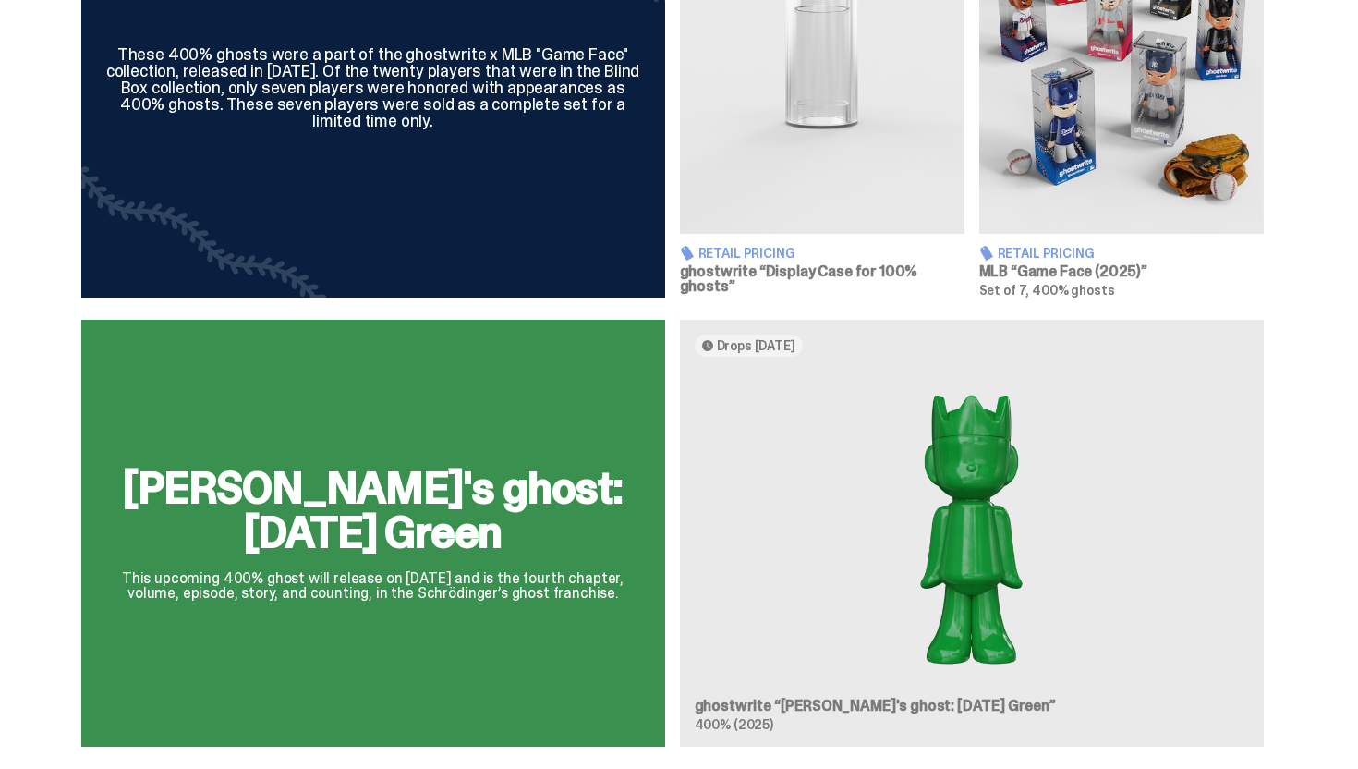
scroll to position [822, 0]
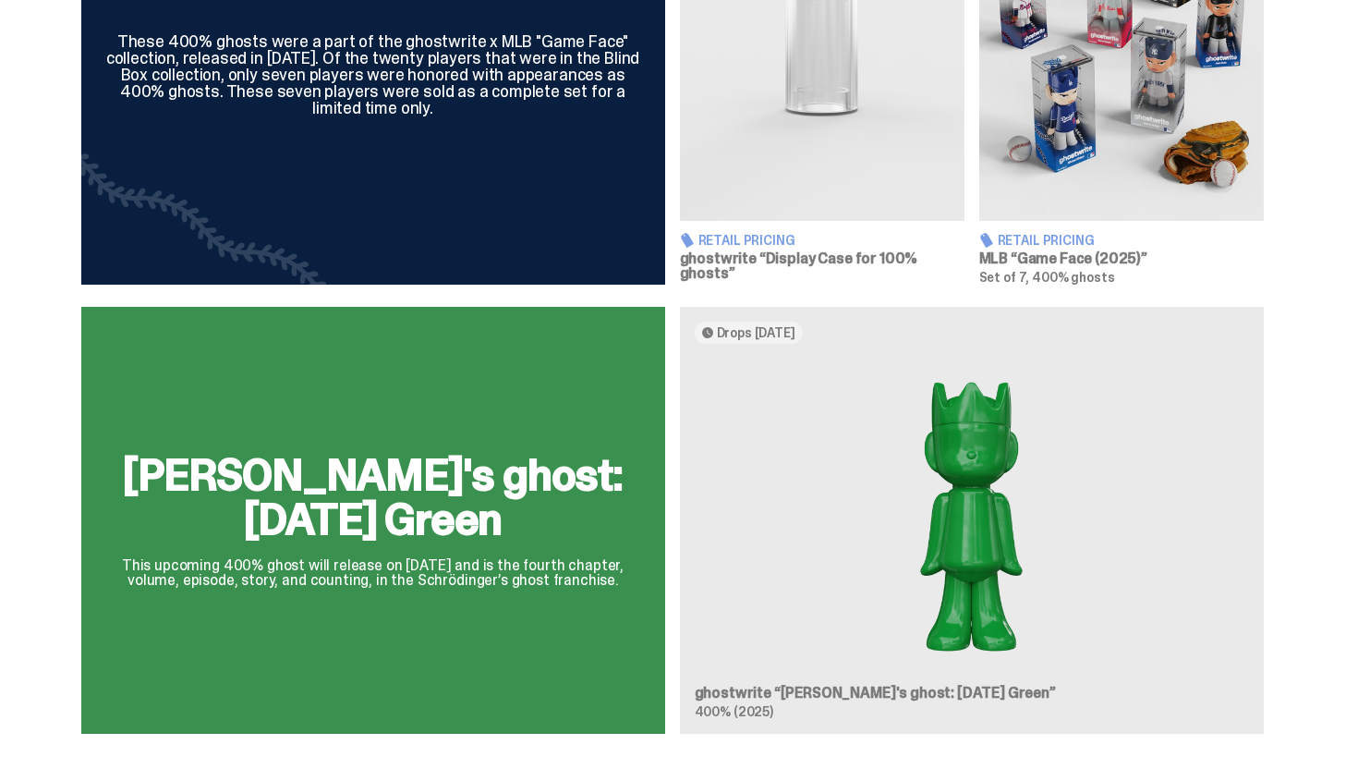
click at [805, 587] on div "[PERSON_NAME]'s ghost: [DATE] Green This upcoming 400% ghost will release on [D…" at bounding box center [672, 528] width 1331 height 442
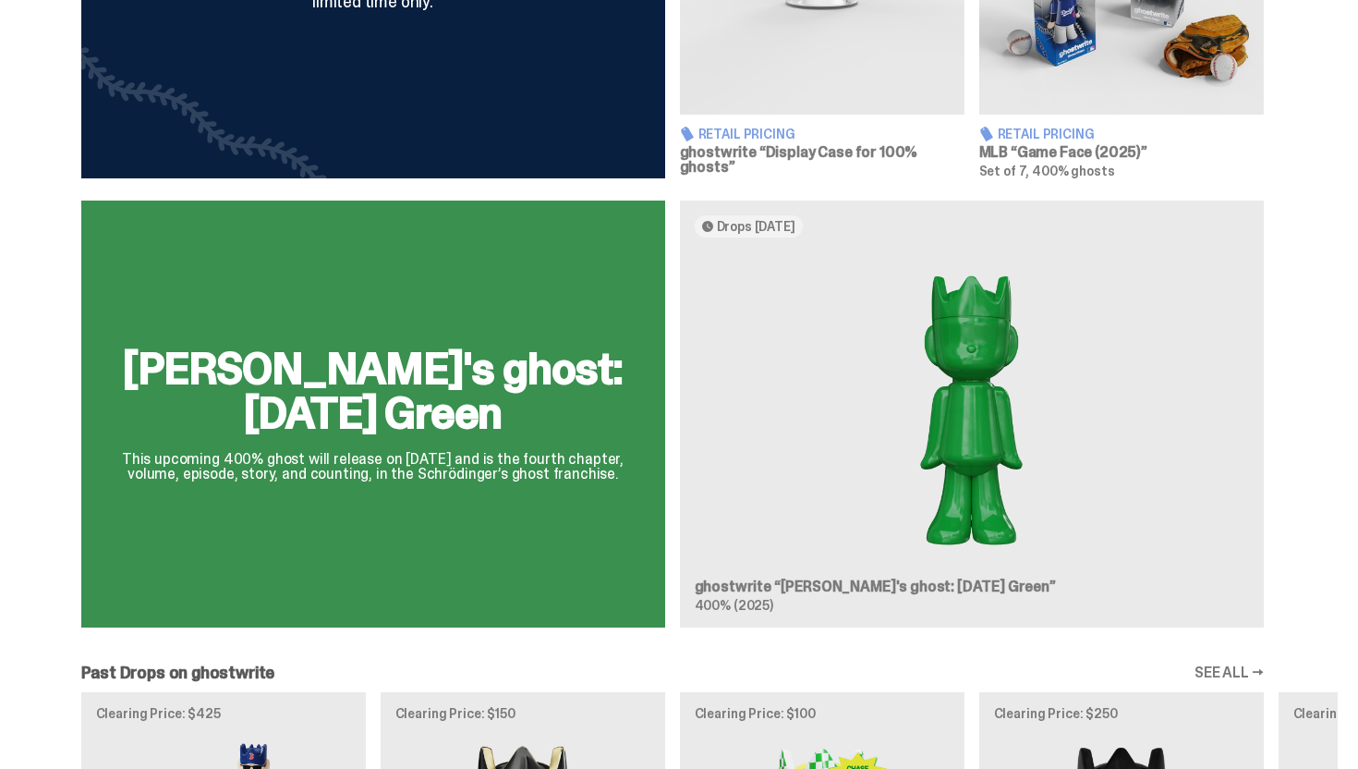
scroll to position [956, 0]
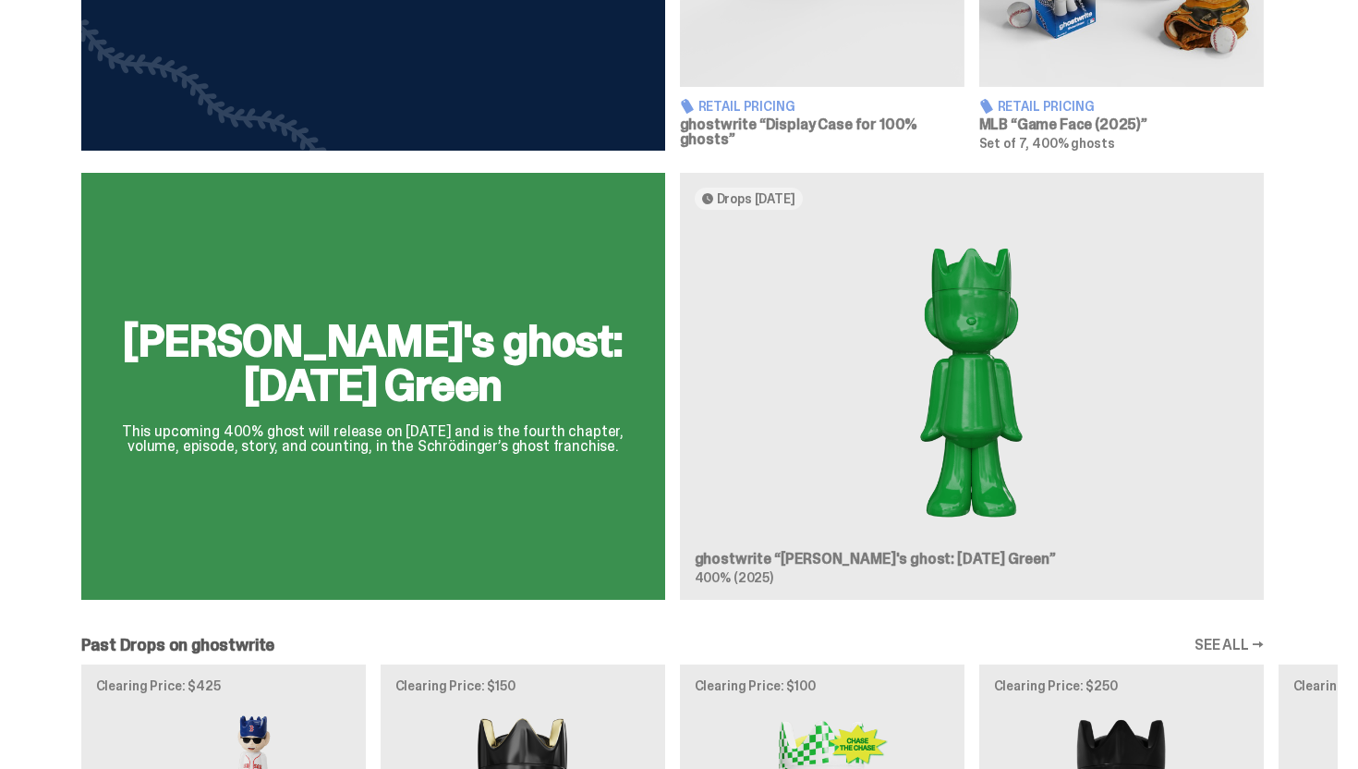
click at [383, 456] on div "[PERSON_NAME]'s ghost: [DATE] Green This upcoming 400% ghost will release on [D…" at bounding box center [672, 394] width 1331 height 442
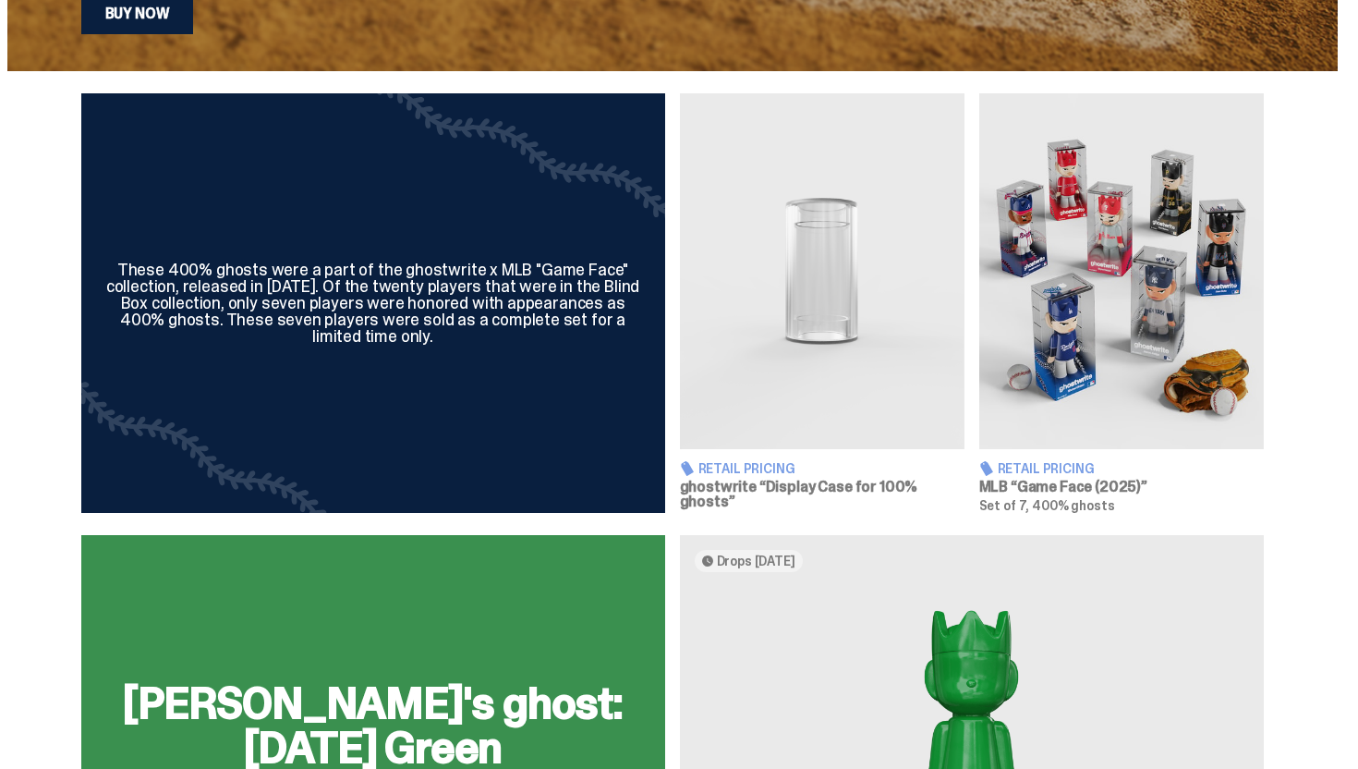
scroll to position [0, 0]
